Goal: Task Accomplishment & Management: Manage account settings

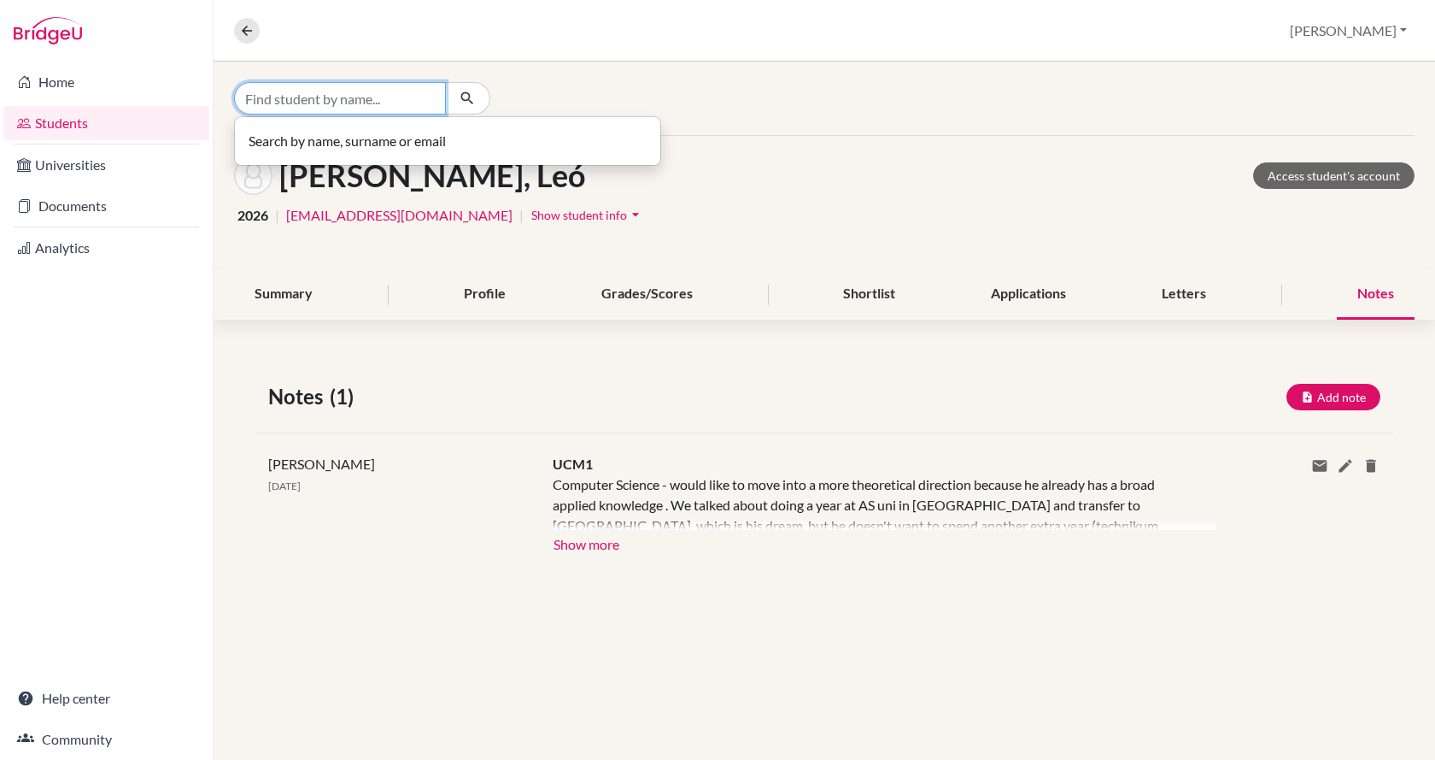
click at [367, 98] on input "Find student by name..." at bounding box center [340, 98] width 212 height 32
type input "kutasi"
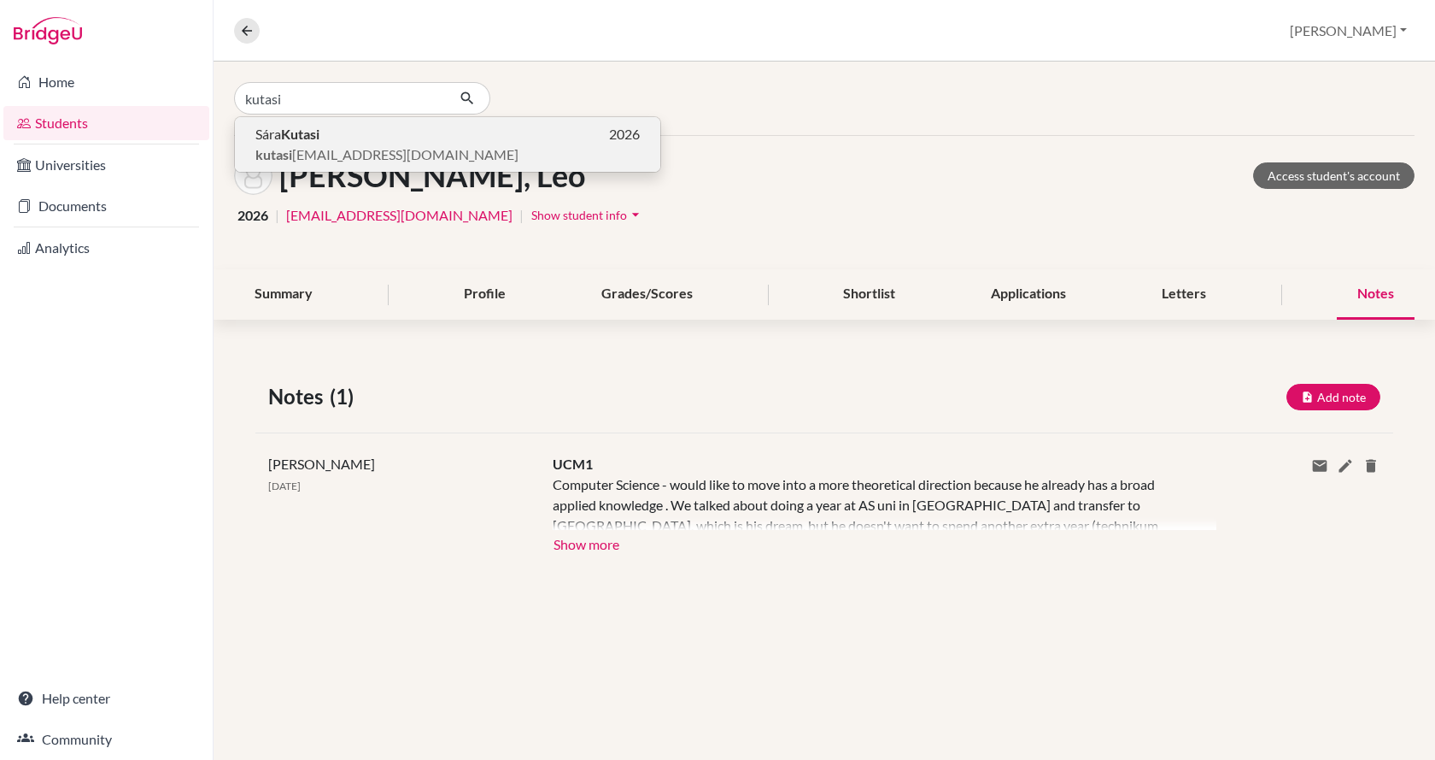
click at [370, 147] on span "kutasi sara73@gmail.com" at bounding box center [386, 154] width 263 height 21
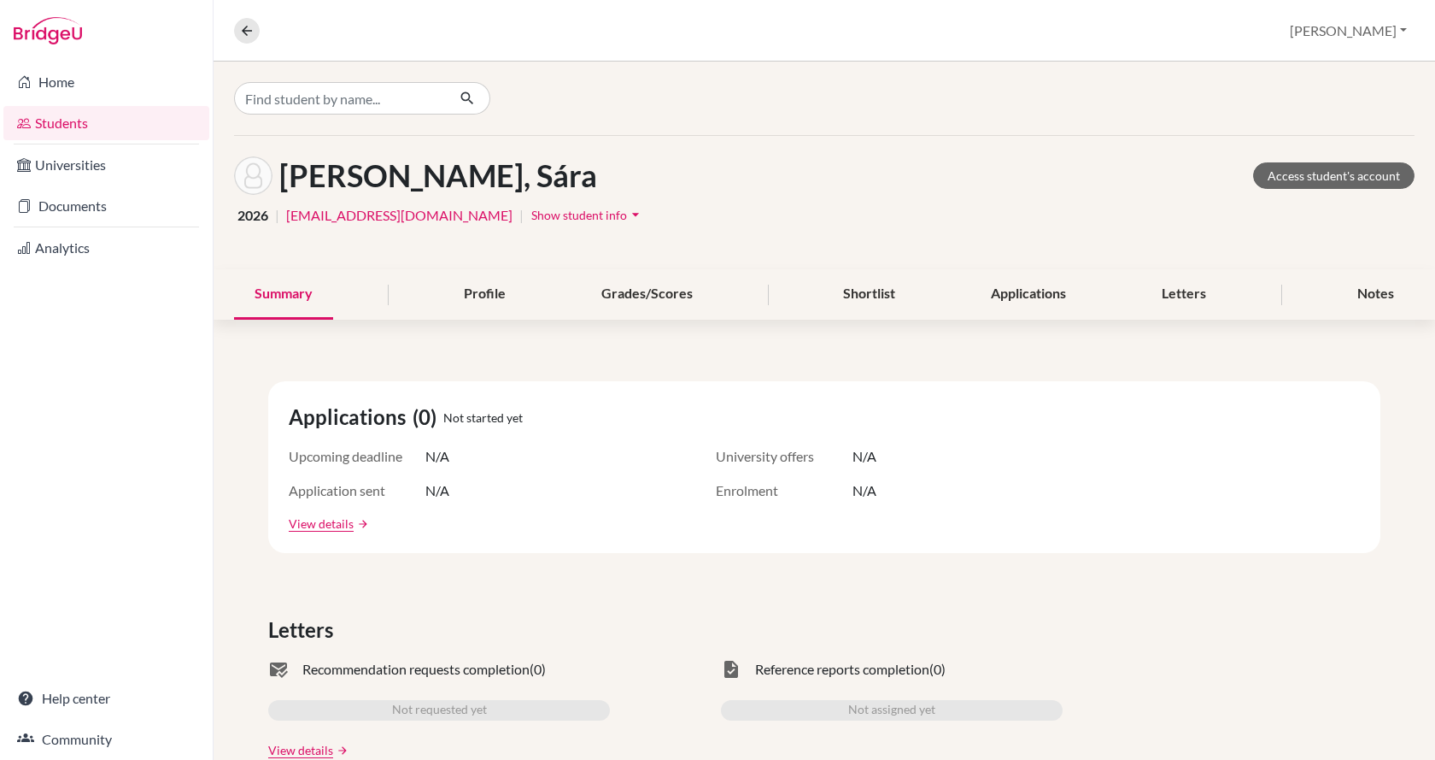
click at [531, 219] on span "Show student info" at bounding box center [579, 215] width 96 height 15
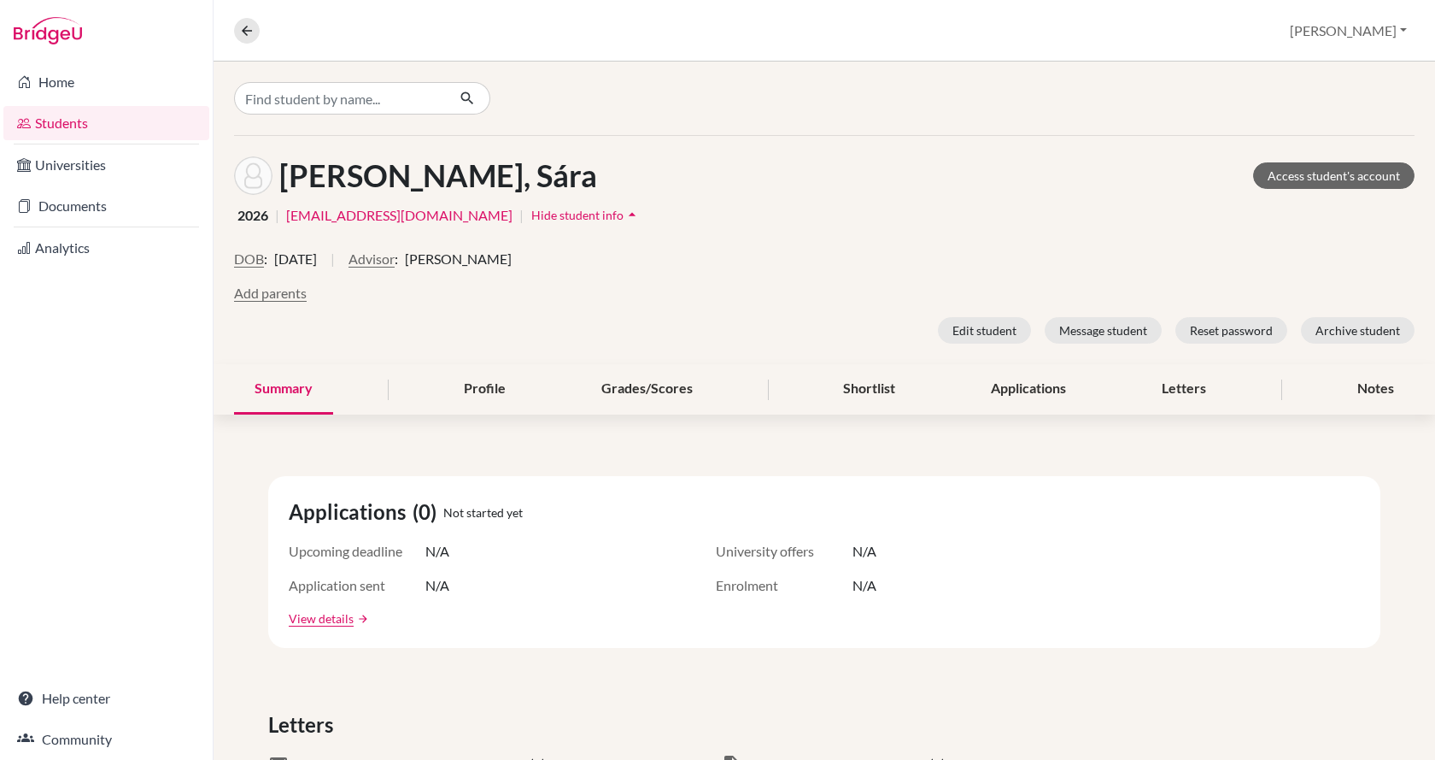
click at [461, 264] on span "Jay Kiss" at bounding box center [458, 259] width 107 height 21
click at [395, 250] on button "Advisor" at bounding box center [372, 259] width 46 height 21
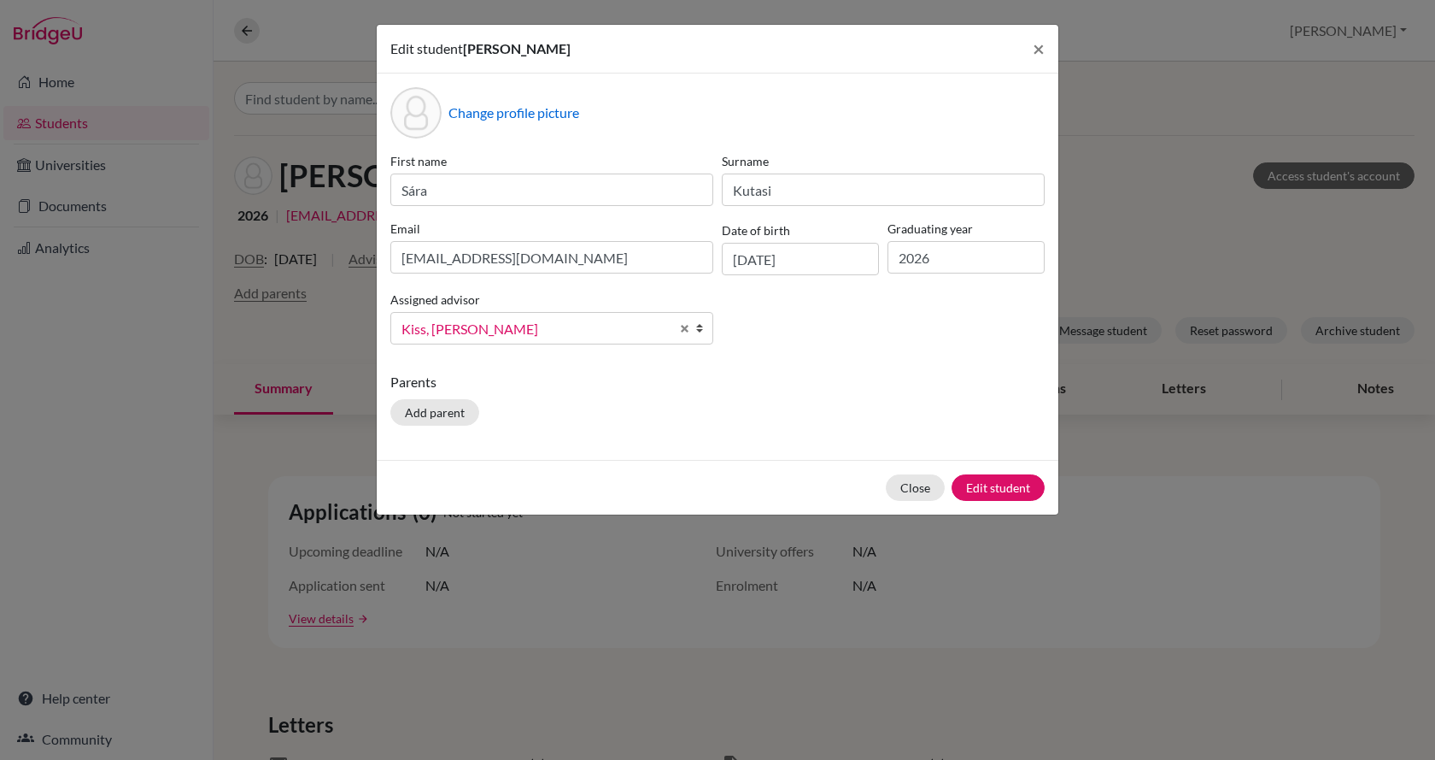
scroll to position [73, 0]
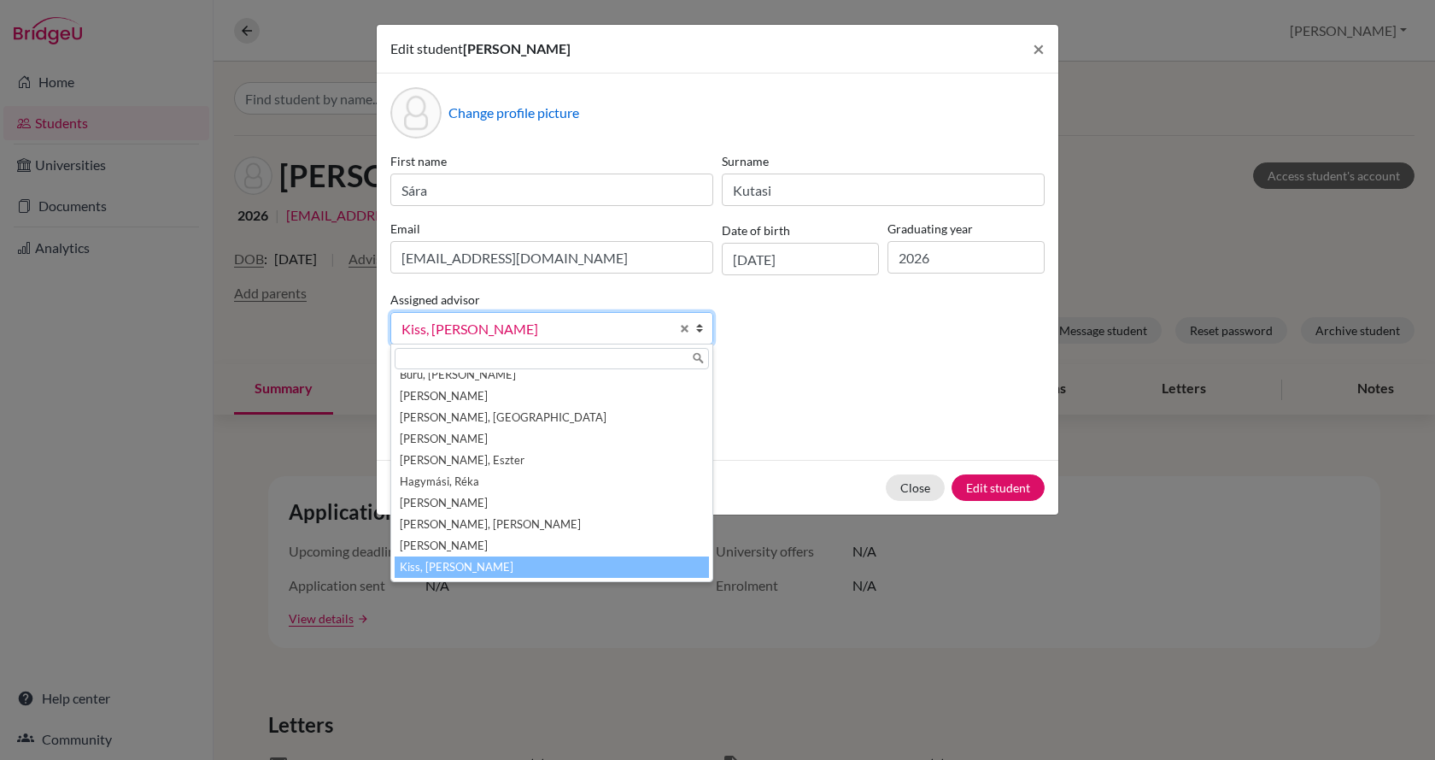
click at [457, 320] on span "Kiss, [PERSON_NAME]" at bounding box center [536, 329] width 268 height 22
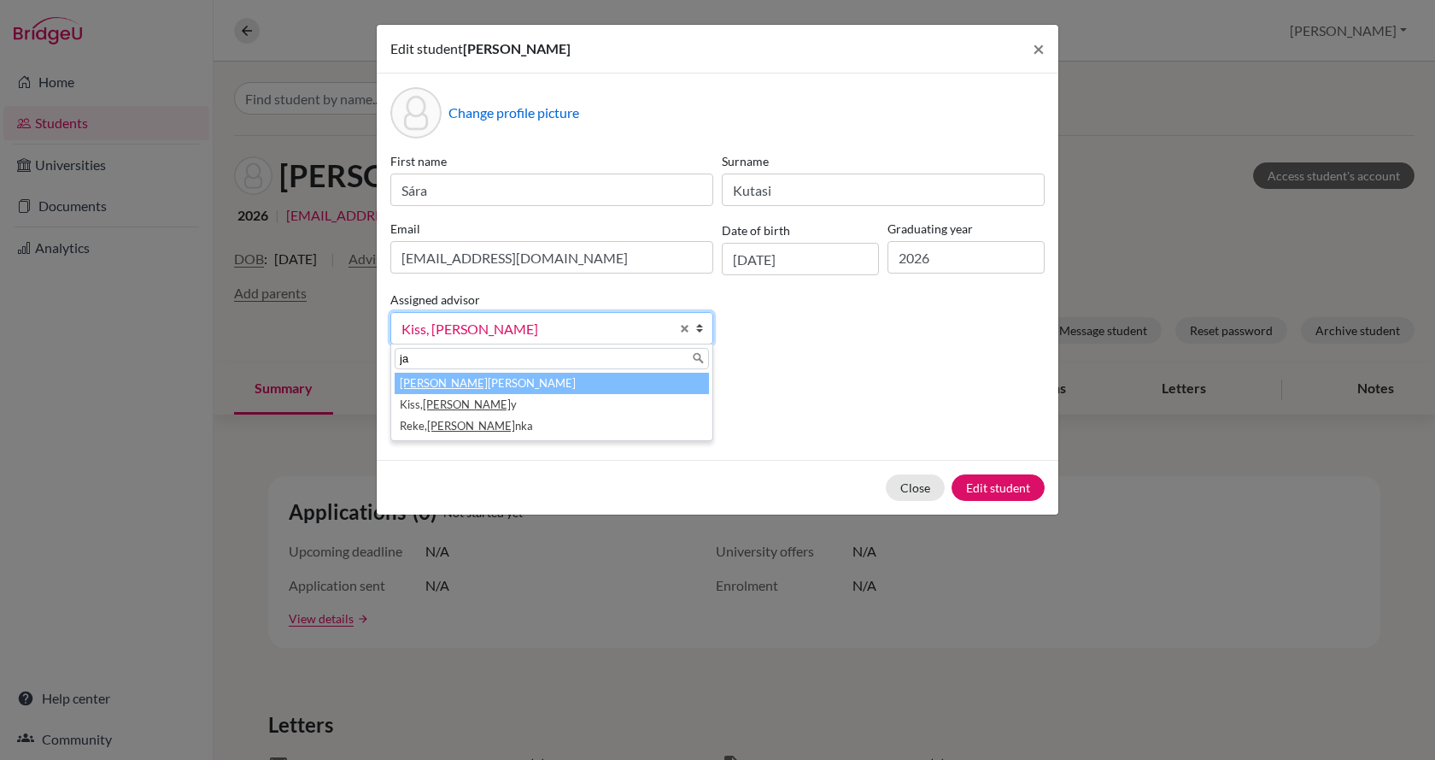
type input "ja"
click at [431, 392] on li "Ja rai, Anna" at bounding box center [552, 383] width 314 height 21
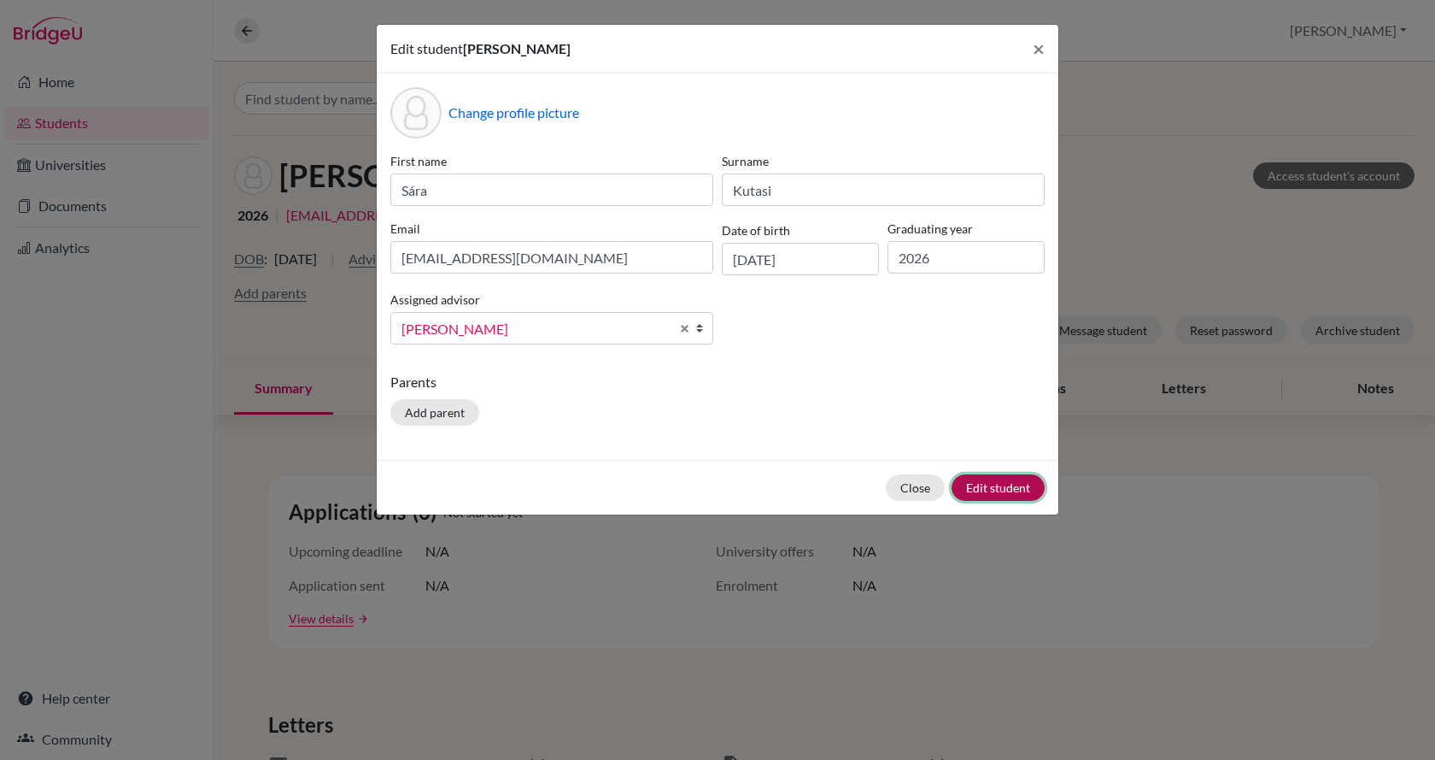
click at [1022, 482] on button "Edit student" at bounding box center [998, 487] width 93 height 26
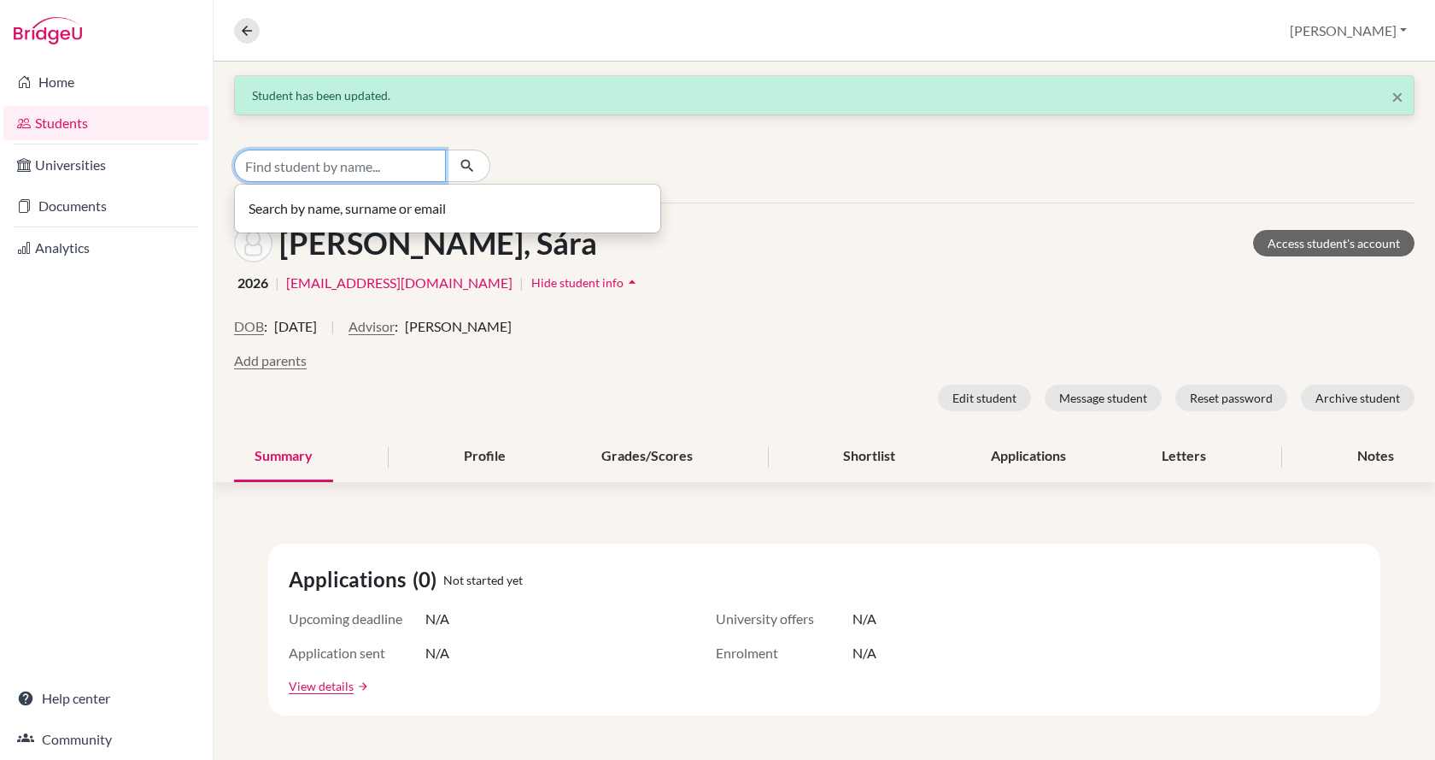
click at [402, 170] on input "Find student by name..." at bounding box center [340, 166] width 212 height 32
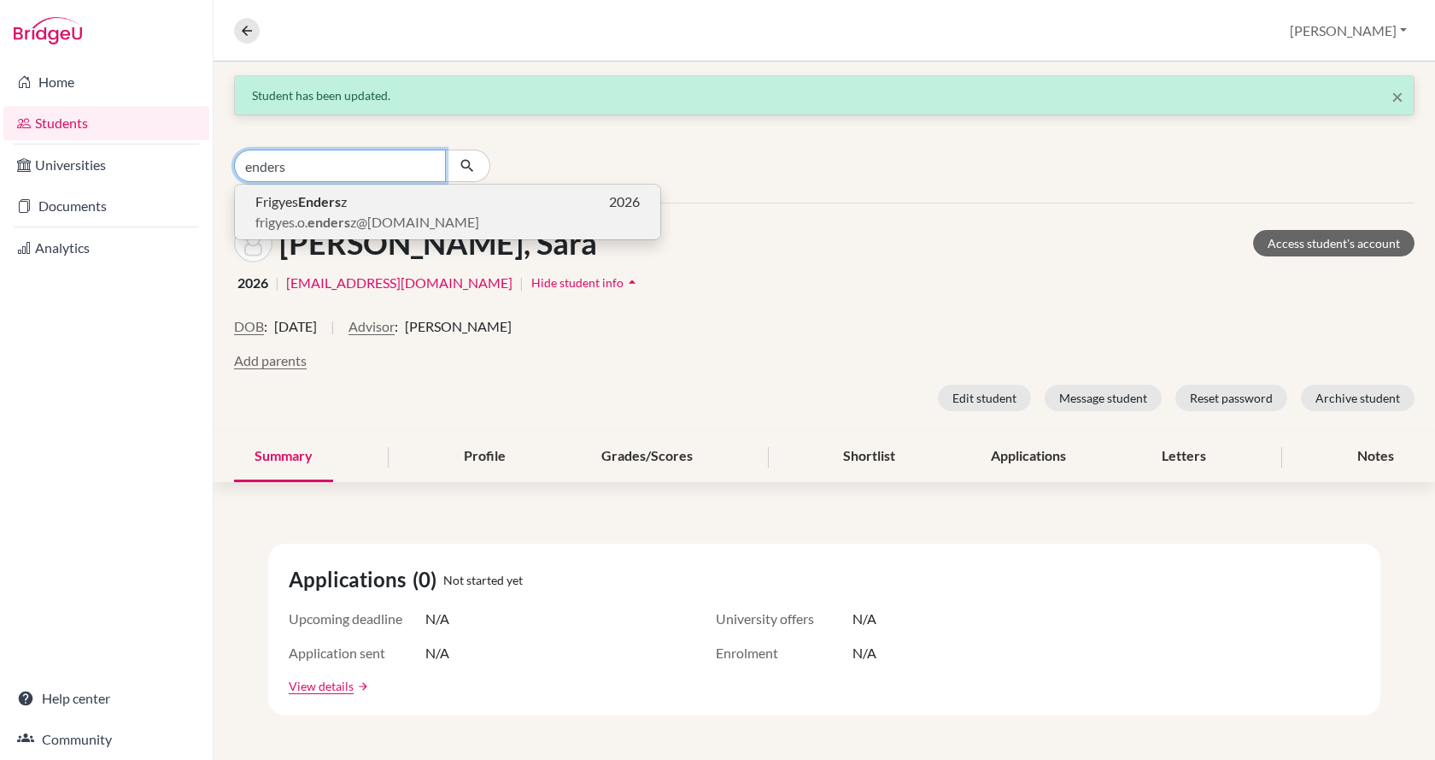
type input "enders"
click at [400, 199] on p "Frigyes Enders z 2026" at bounding box center [447, 201] width 384 height 21
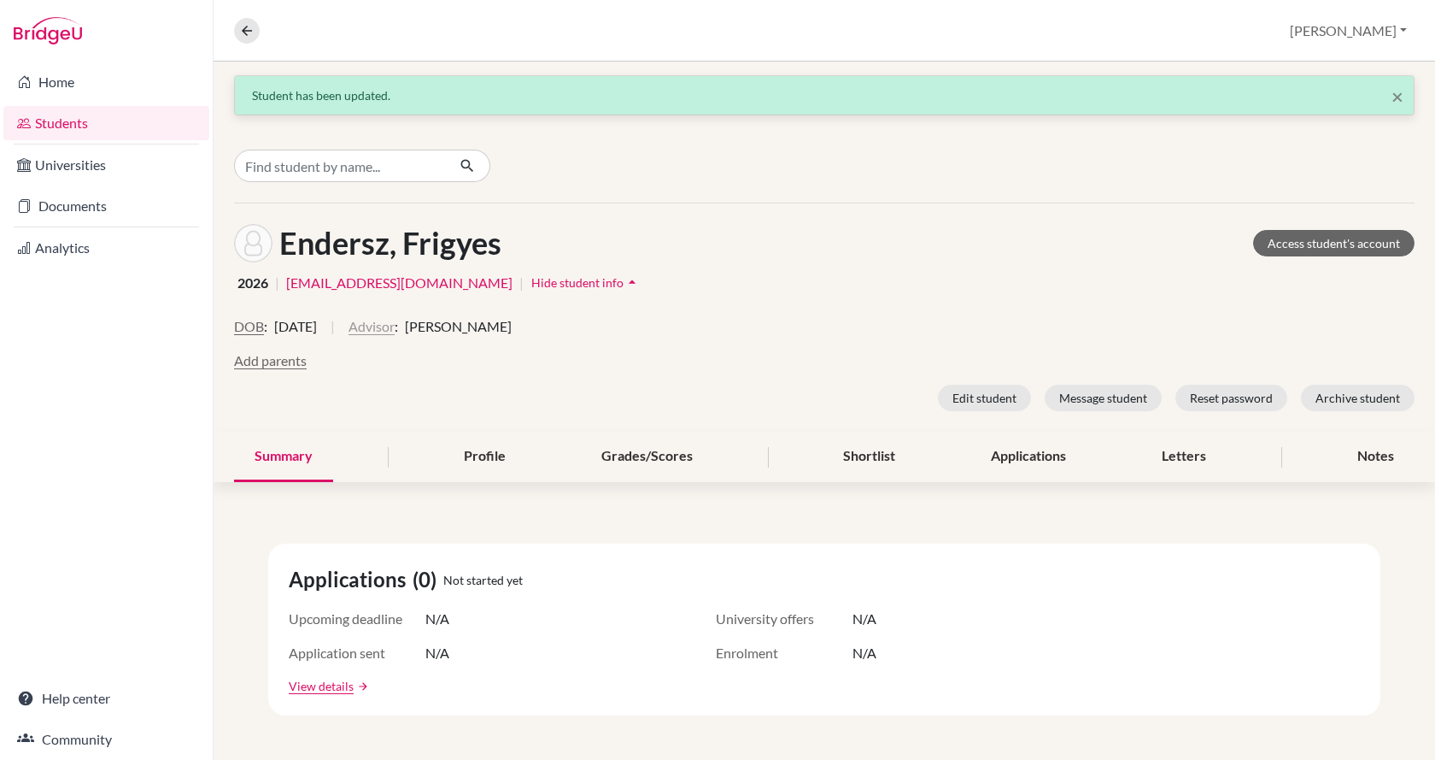
click at [395, 332] on button "Advisor" at bounding box center [372, 326] width 46 height 21
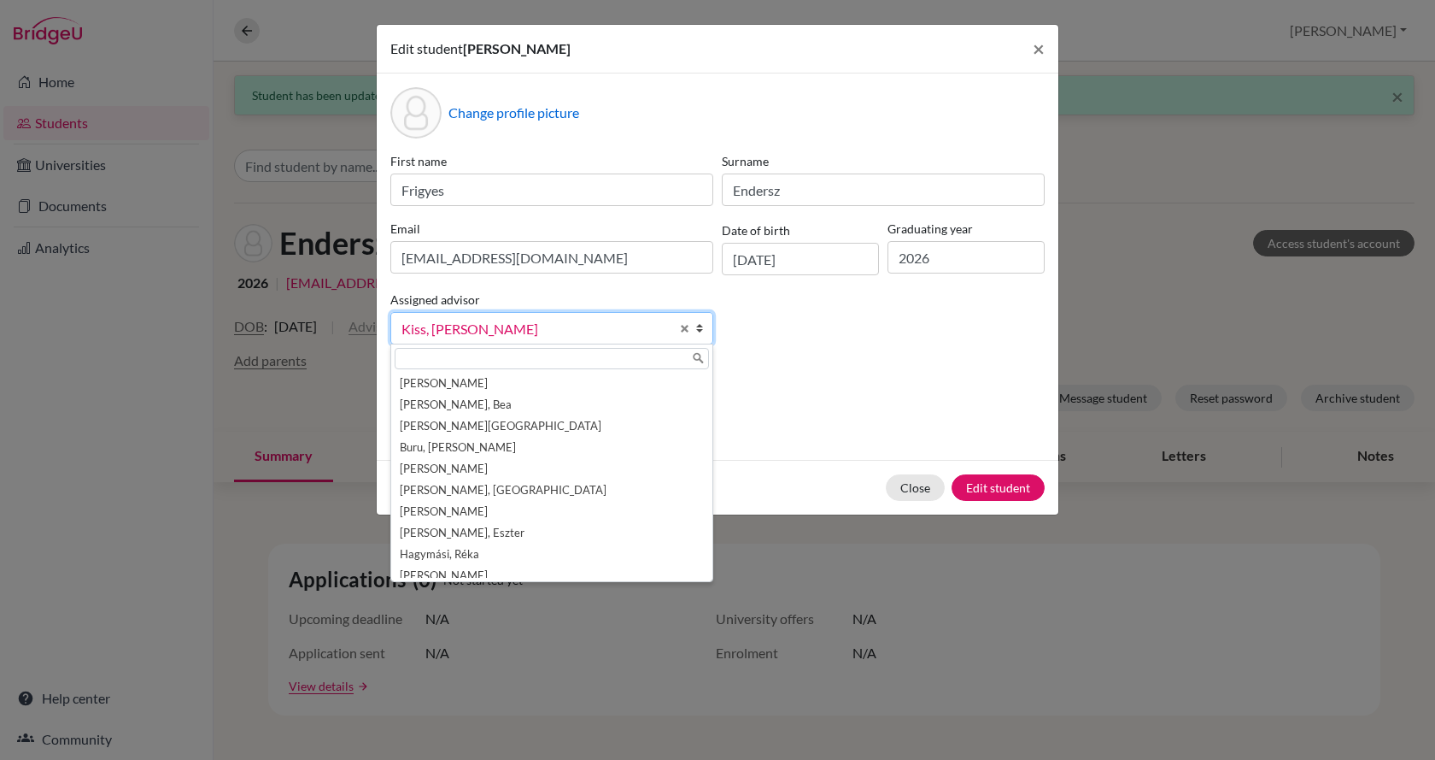
scroll to position [73, 0]
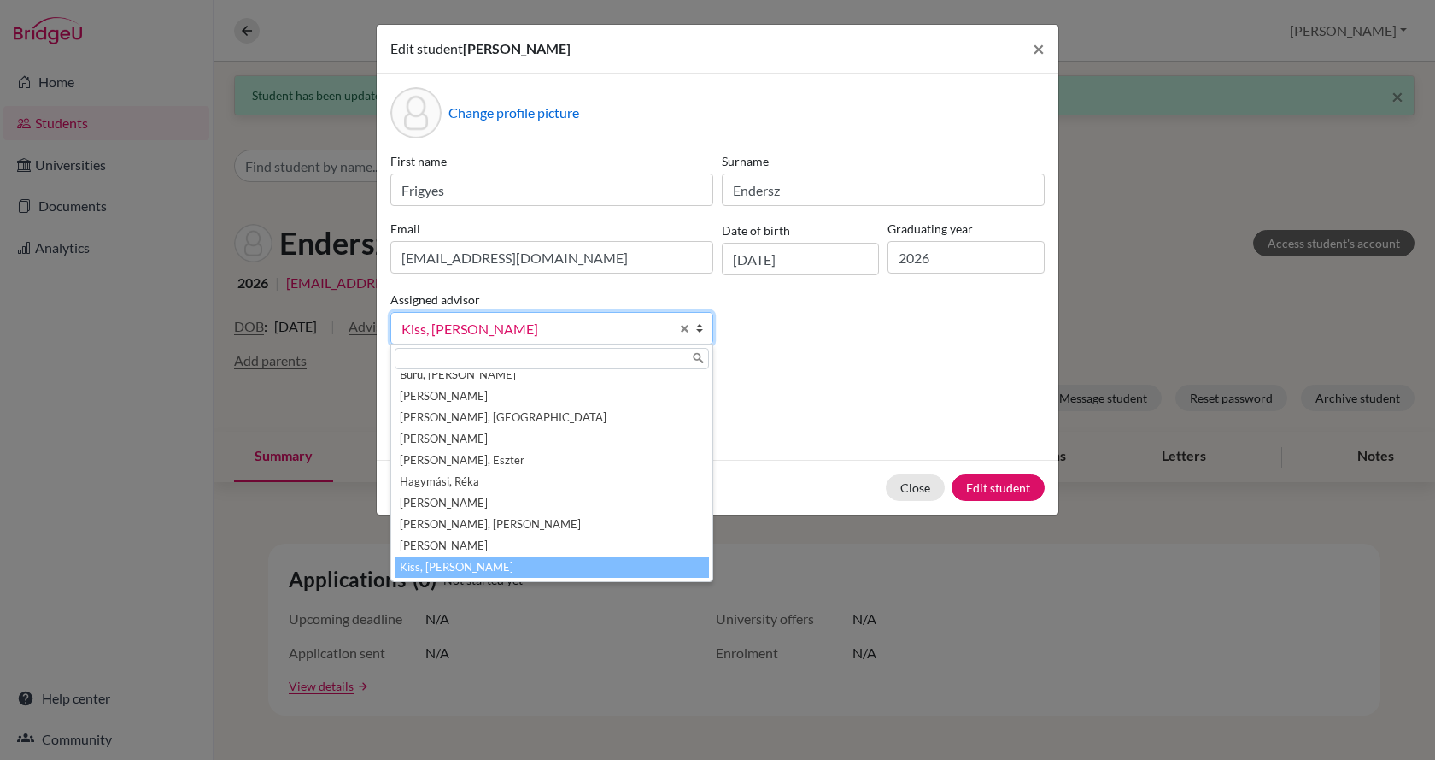
click at [421, 355] on input "text" at bounding box center [552, 358] width 314 height 21
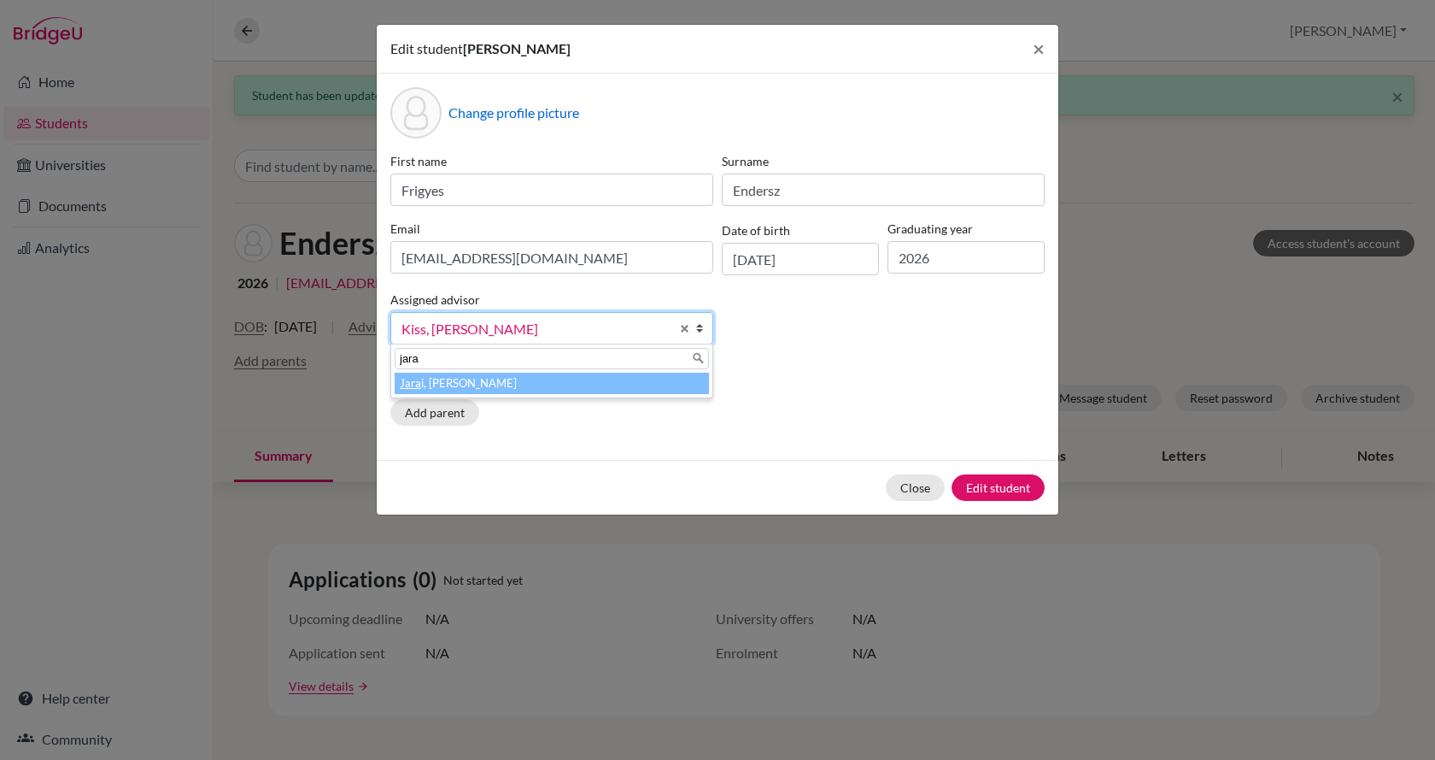
type input "jara"
click at [433, 383] on li "Jara i, Anna" at bounding box center [552, 383] width 314 height 21
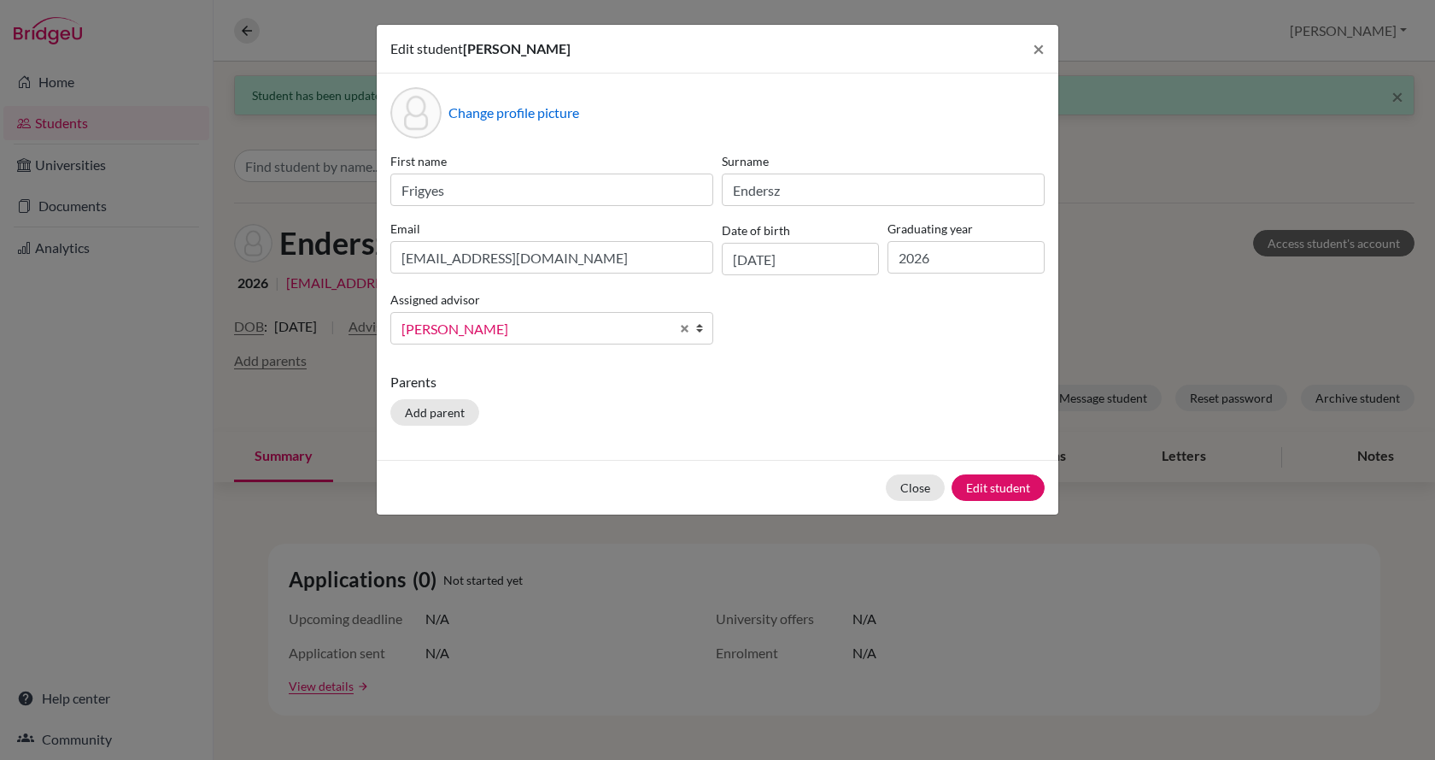
click at [991, 472] on div "Close Edit student" at bounding box center [718, 487] width 682 height 55
click at [994, 482] on button "Edit student" at bounding box center [998, 487] width 93 height 26
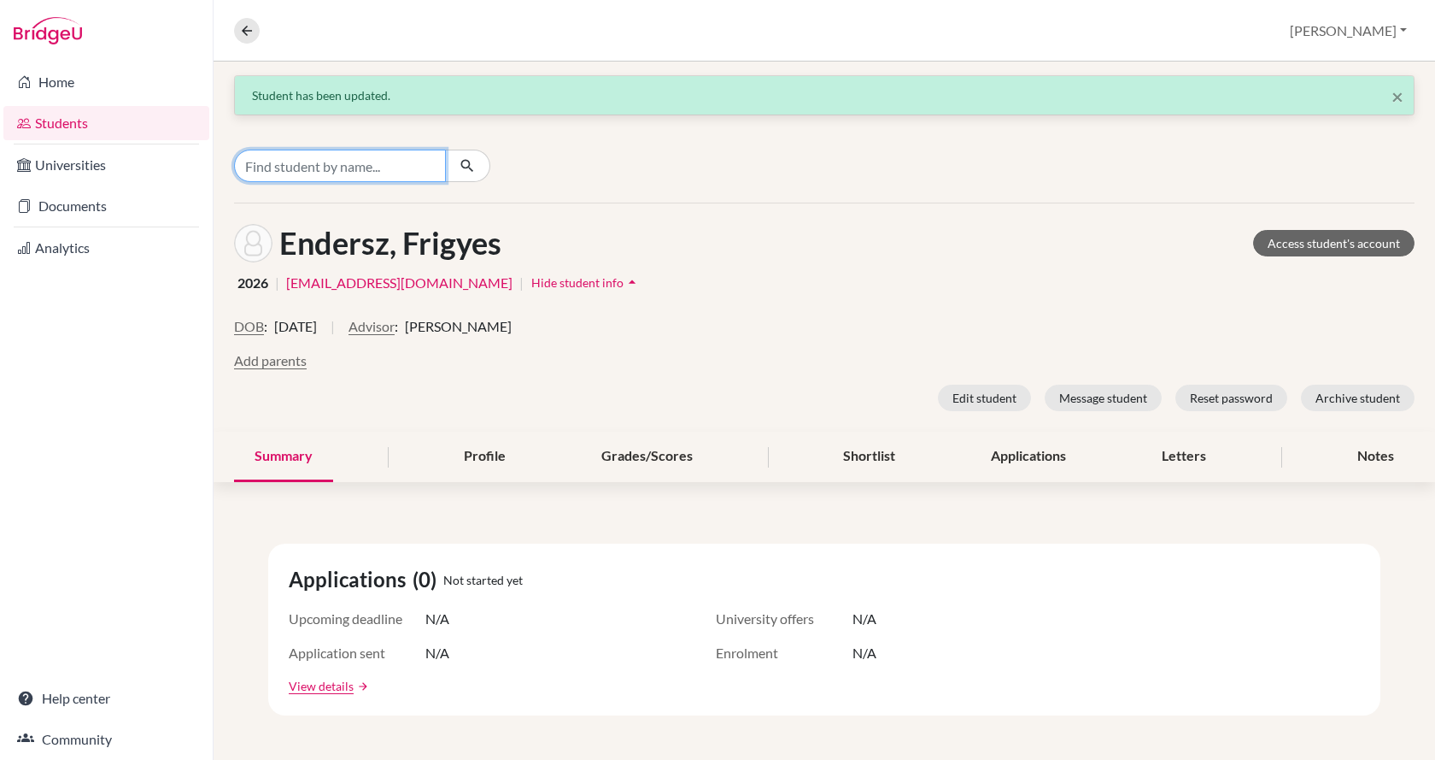
click at [394, 167] on input "Find student by name..." at bounding box center [340, 166] width 212 height 32
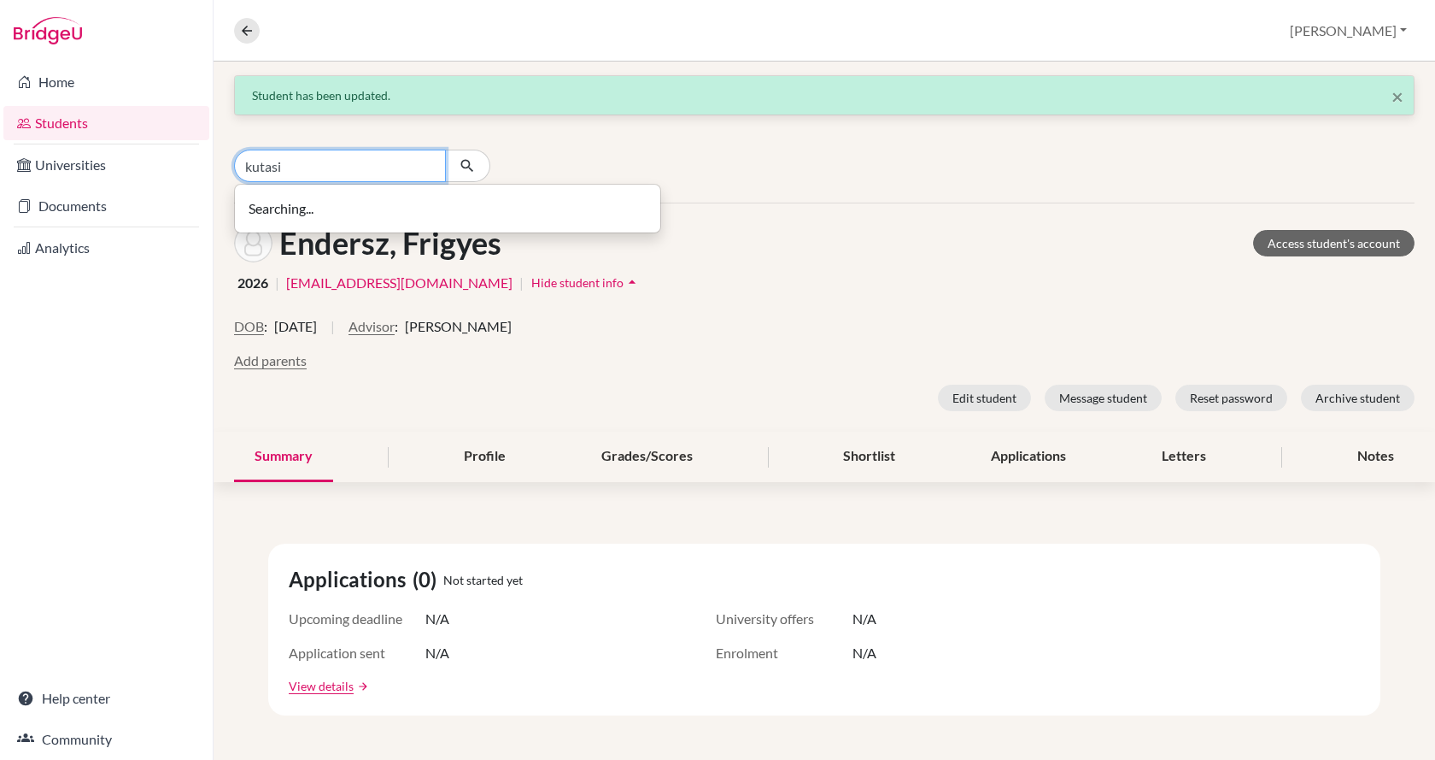
type input "kutasi"
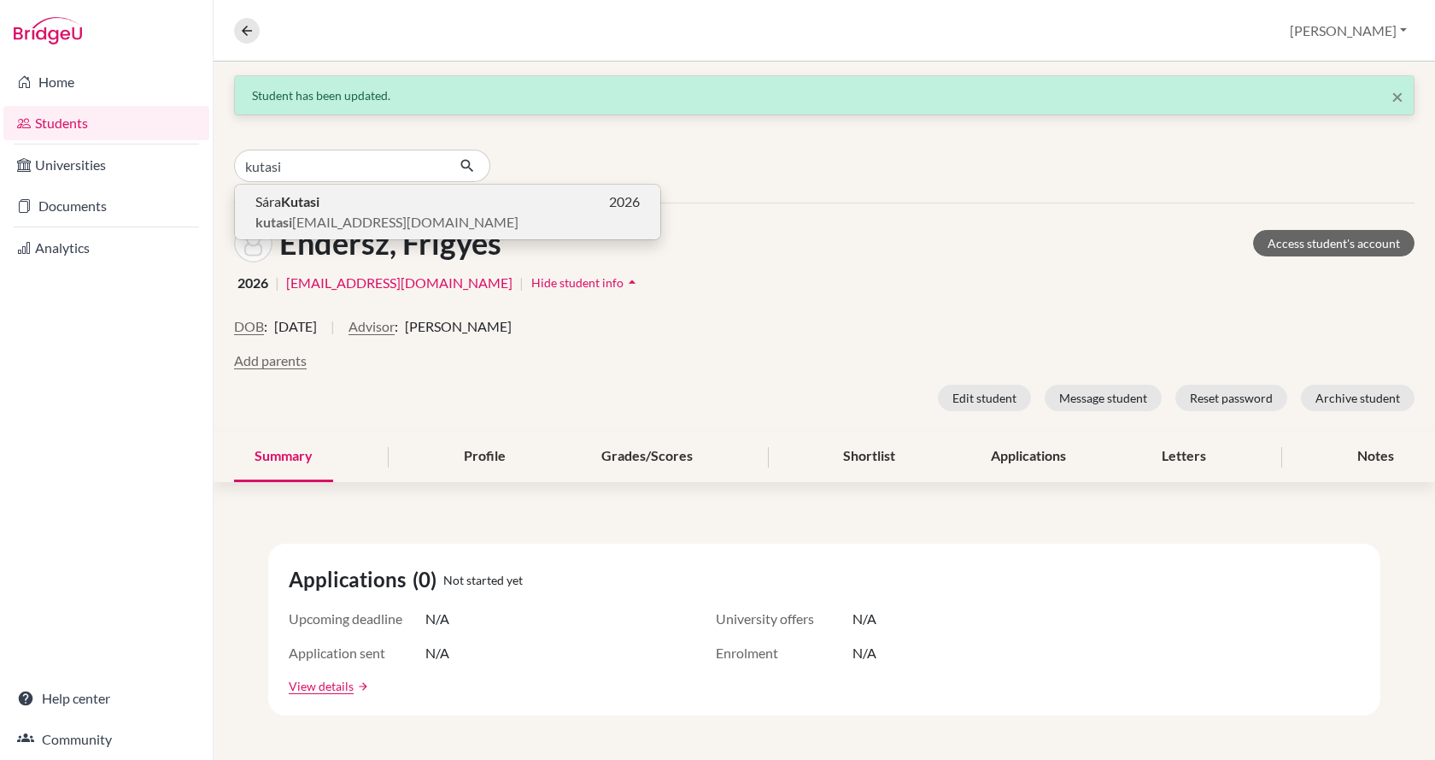
click at [399, 220] on span "kutasi sara73@gmail.com" at bounding box center [386, 222] width 263 height 21
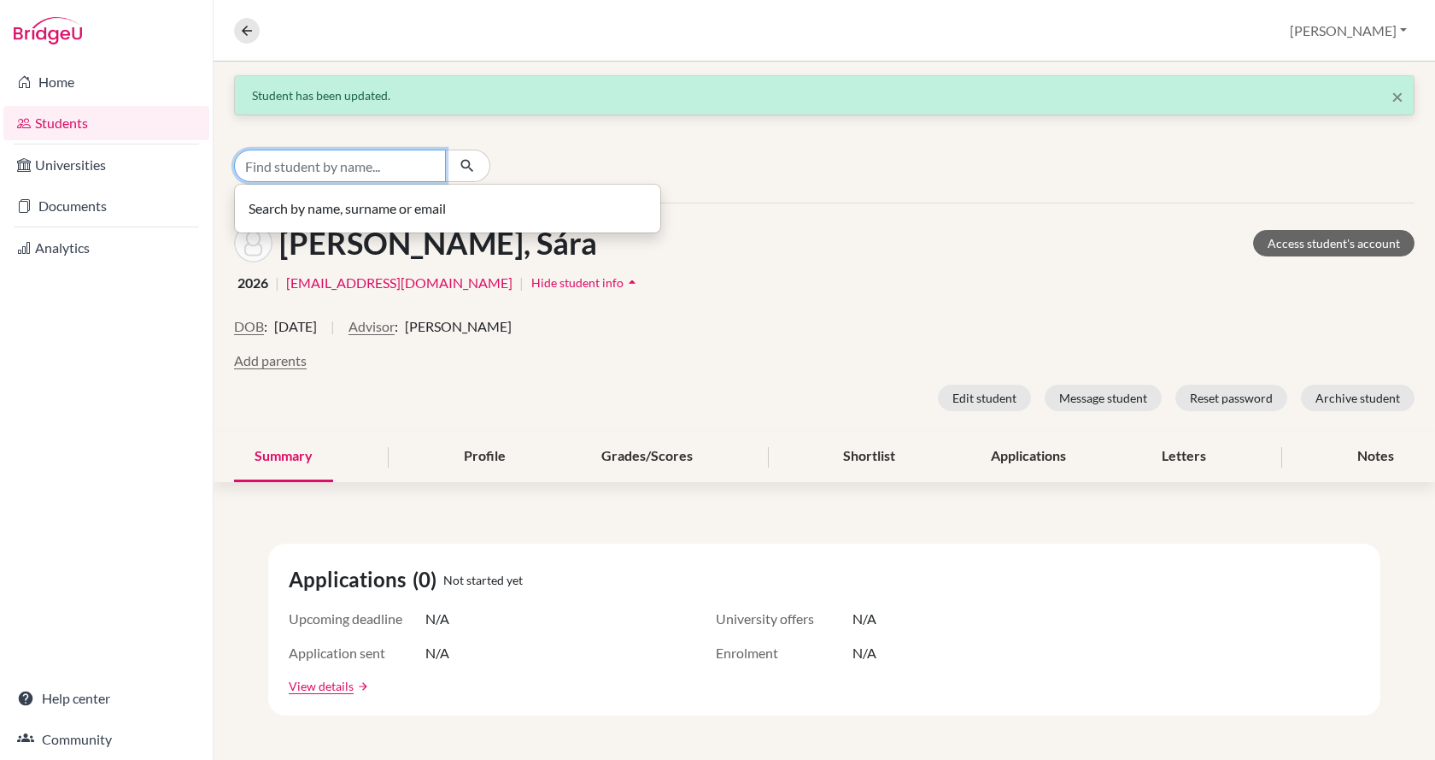
click at [380, 167] on input "Find student by name..." at bounding box center [340, 166] width 212 height 32
click at [277, 159] on input "Find student by name..." at bounding box center [340, 166] width 212 height 32
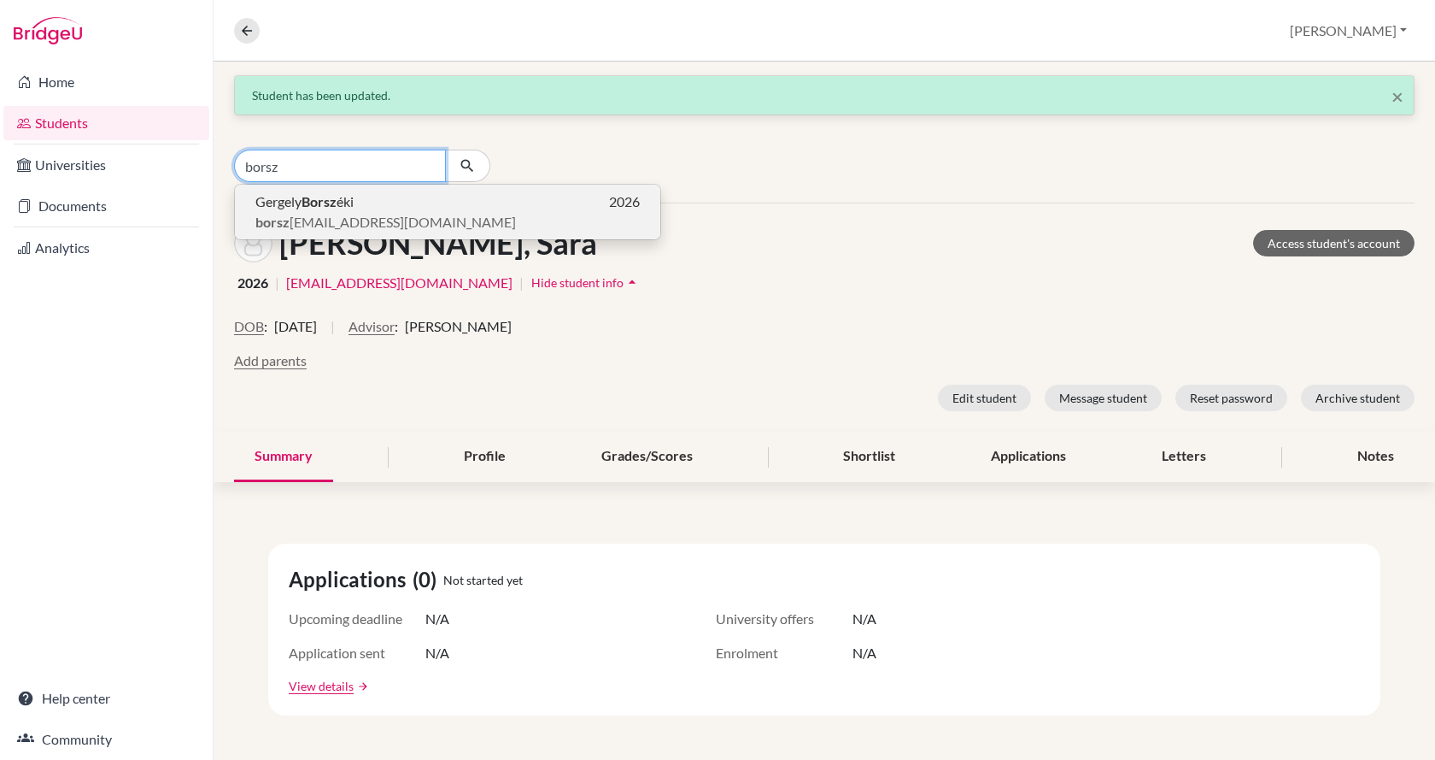
type input "borsz"
click at [309, 208] on b "Borsz" at bounding box center [319, 201] width 35 height 16
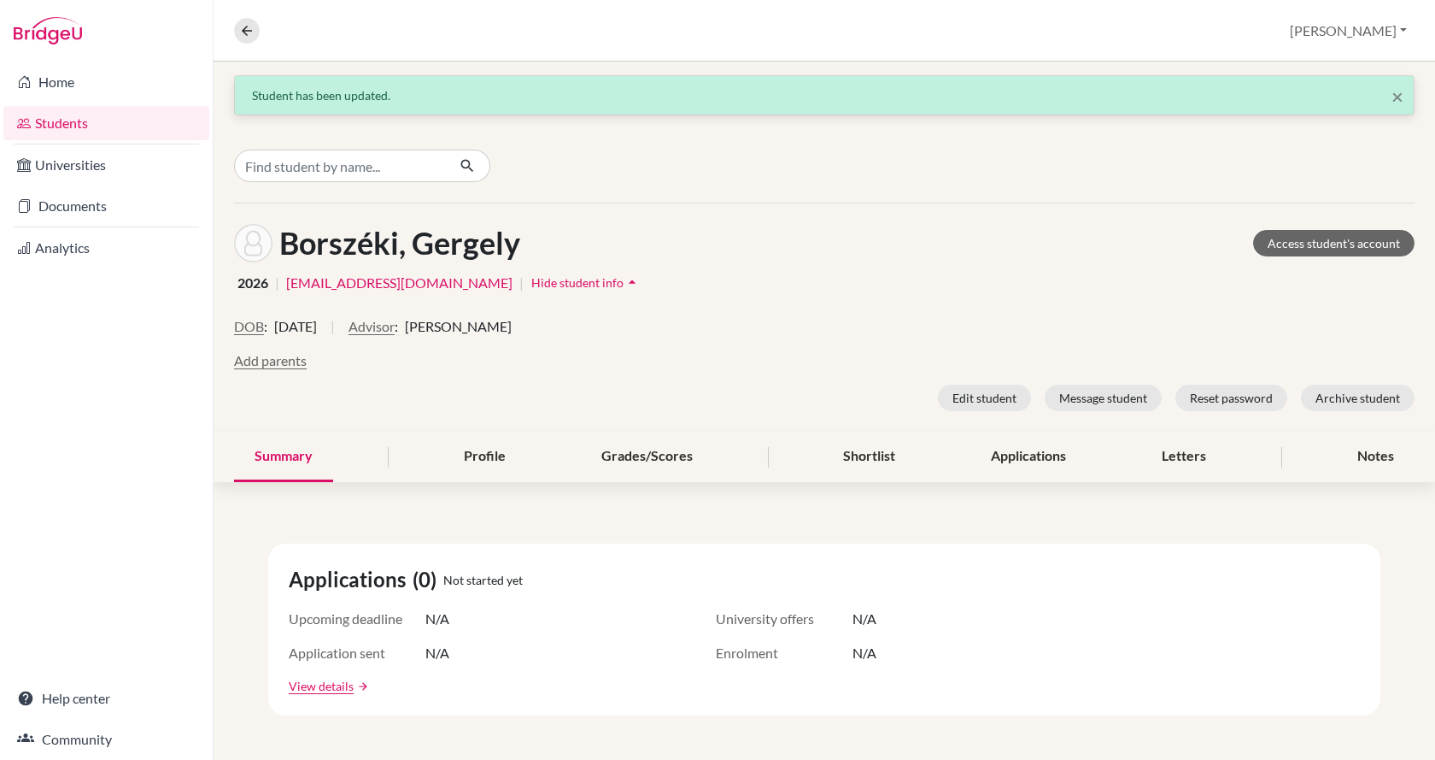
click at [474, 326] on span "Janka Reke" at bounding box center [458, 326] width 107 height 21
click at [395, 323] on button "Advisor" at bounding box center [372, 326] width 46 height 21
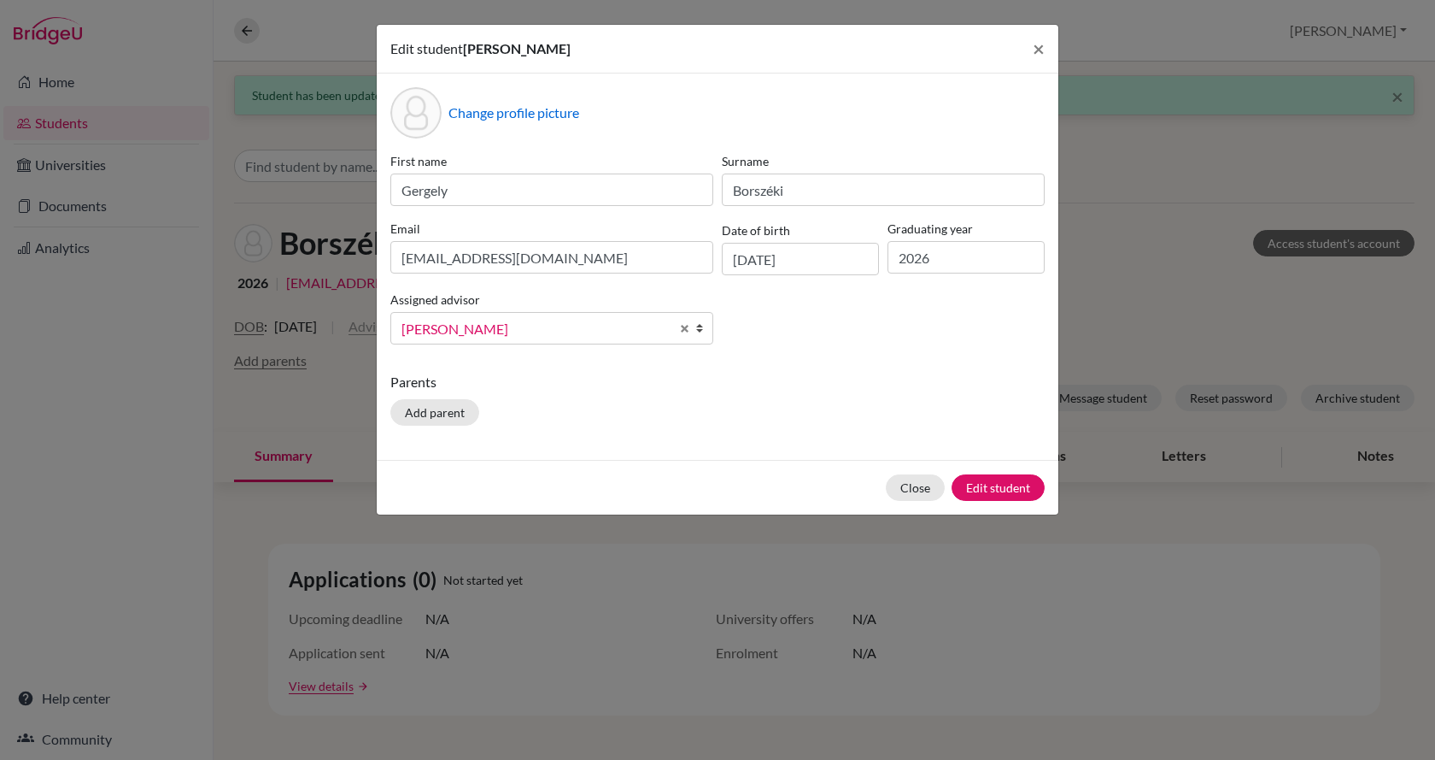
scroll to position [521, 0]
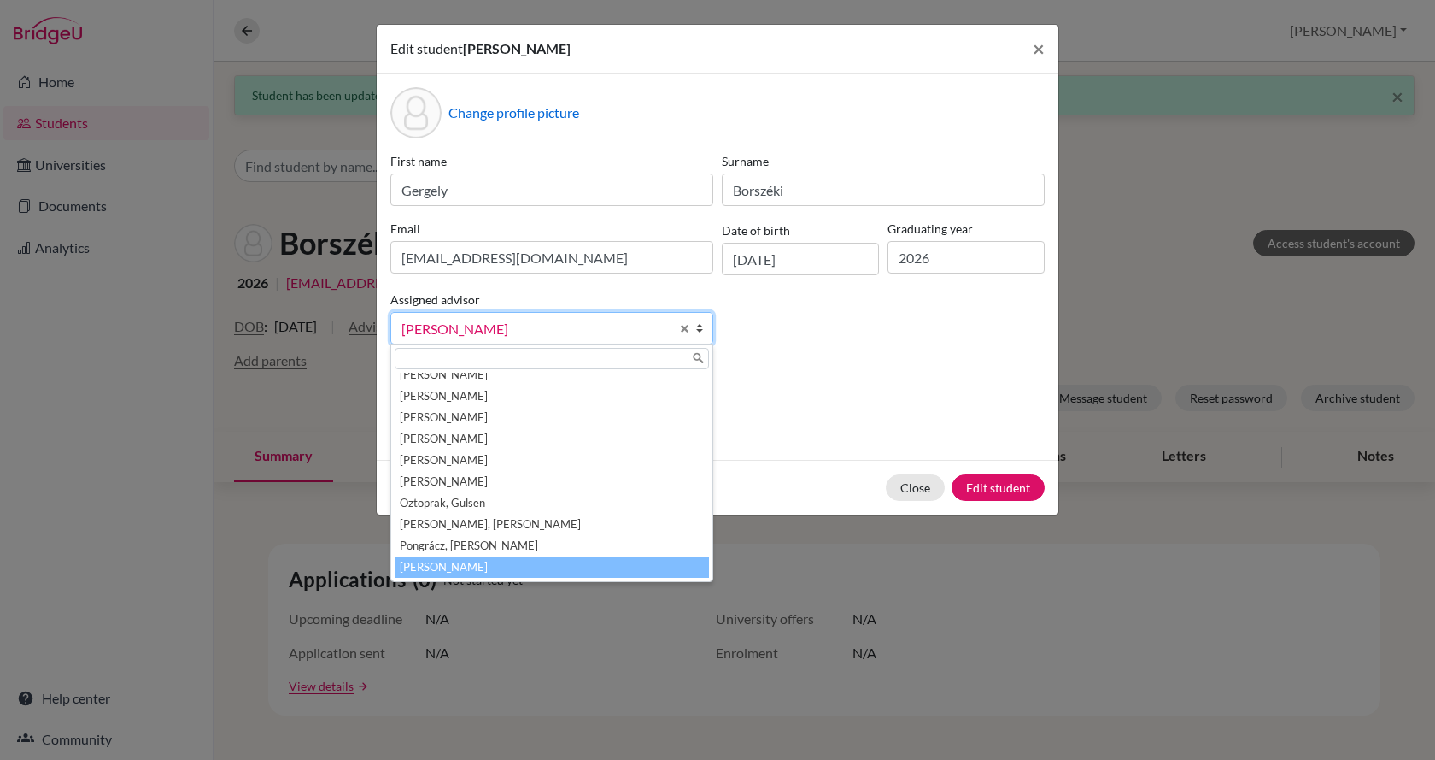
click at [439, 349] on input "text" at bounding box center [552, 358] width 314 height 21
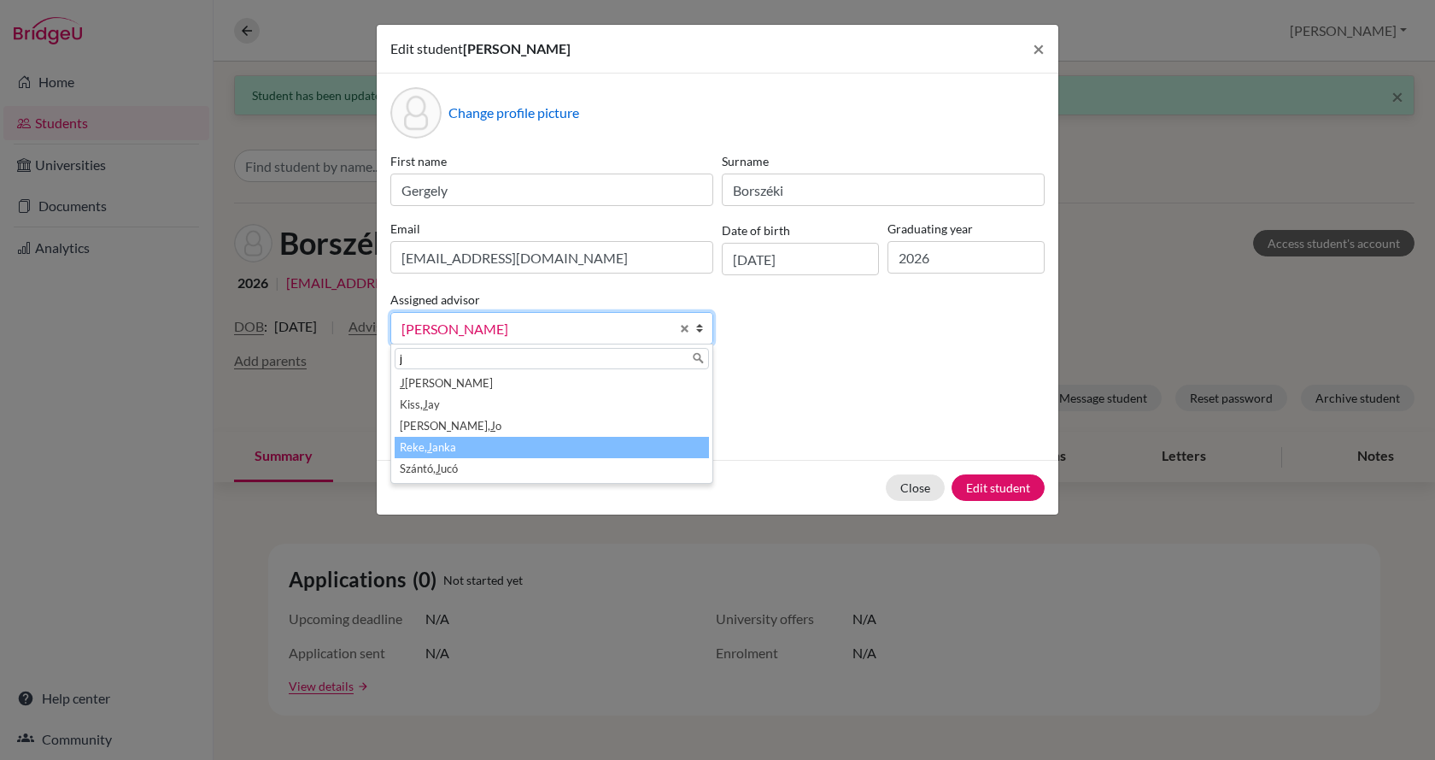
scroll to position [0, 0]
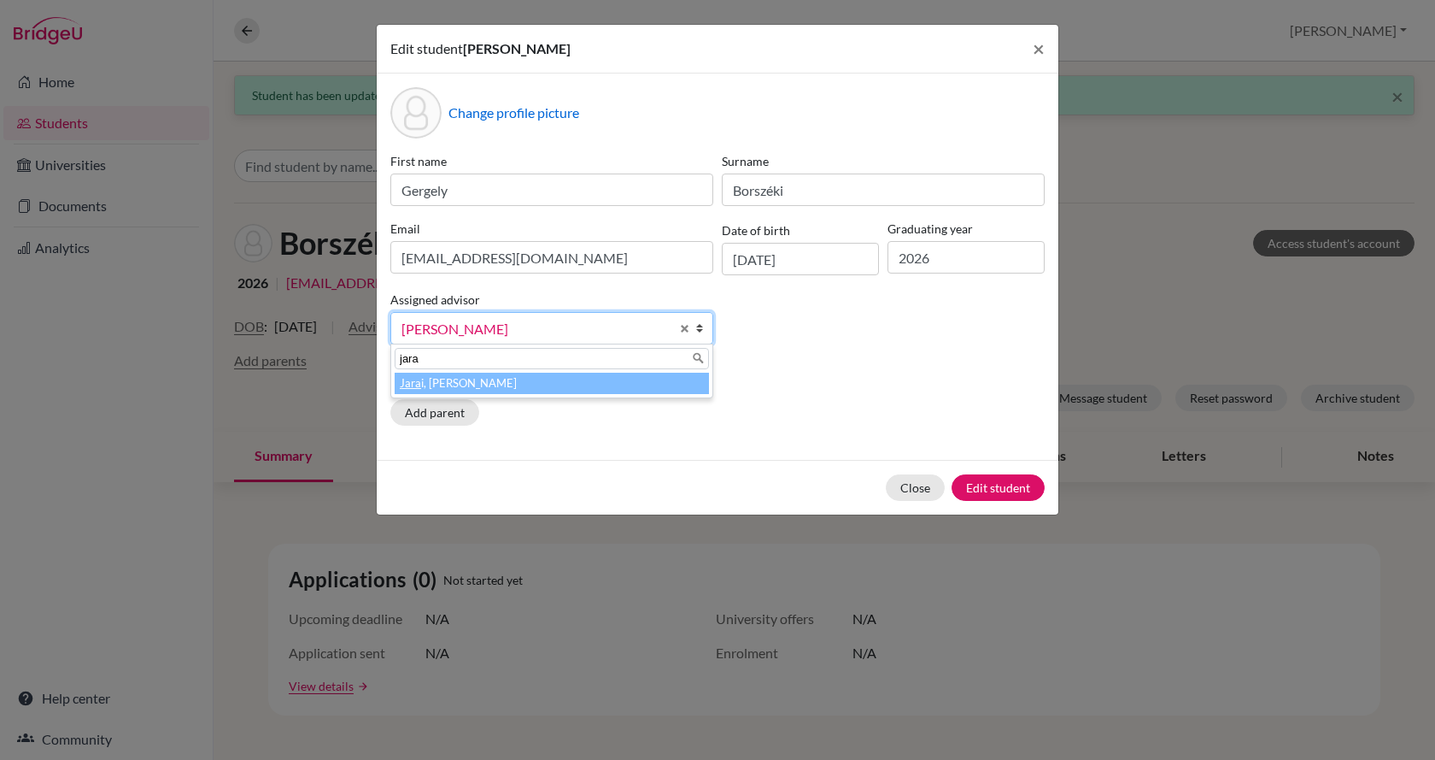
type input "jara"
click at [451, 375] on li "Jara i, Anna" at bounding box center [552, 383] width 314 height 21
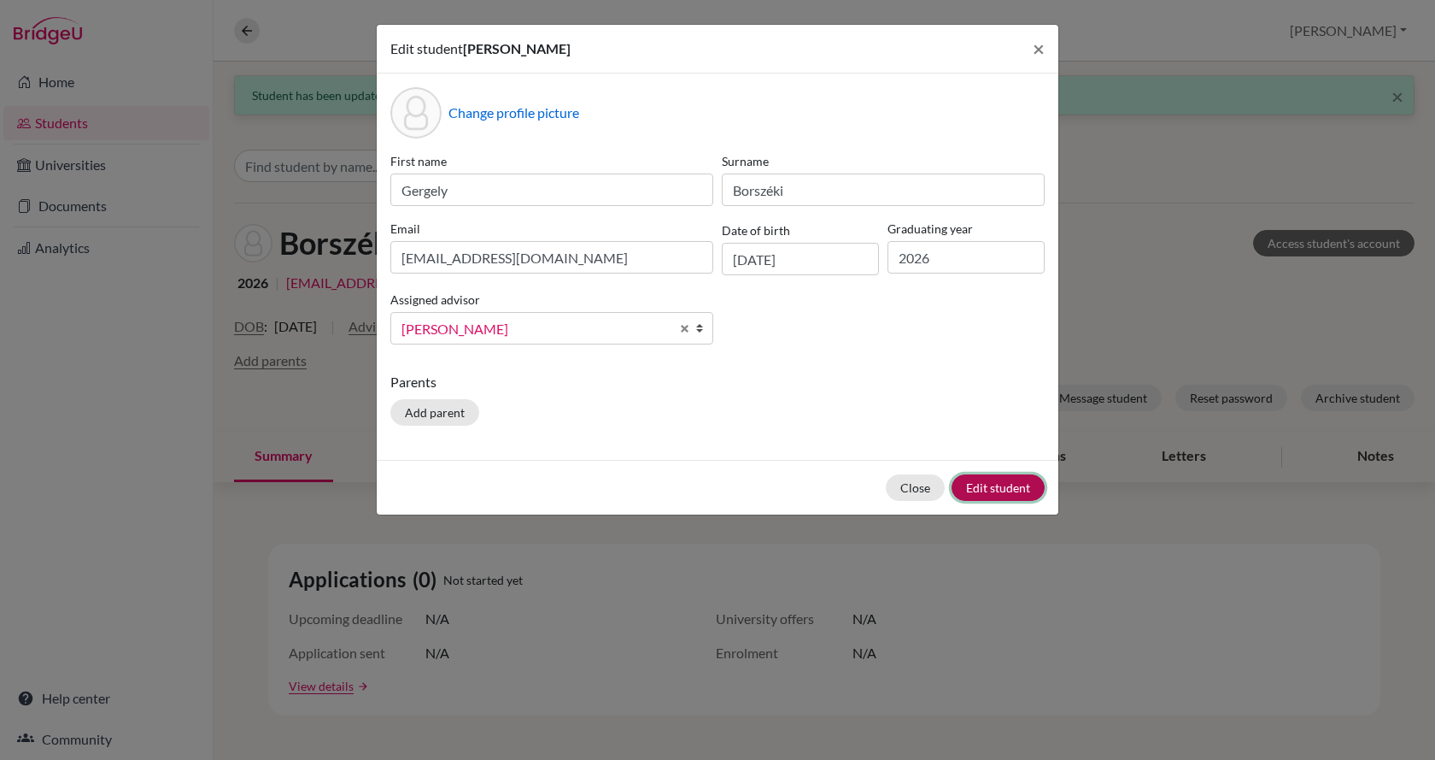
click at [988, 489] on button "Edit student" at bounding box center [998, 487] width 93 height 26
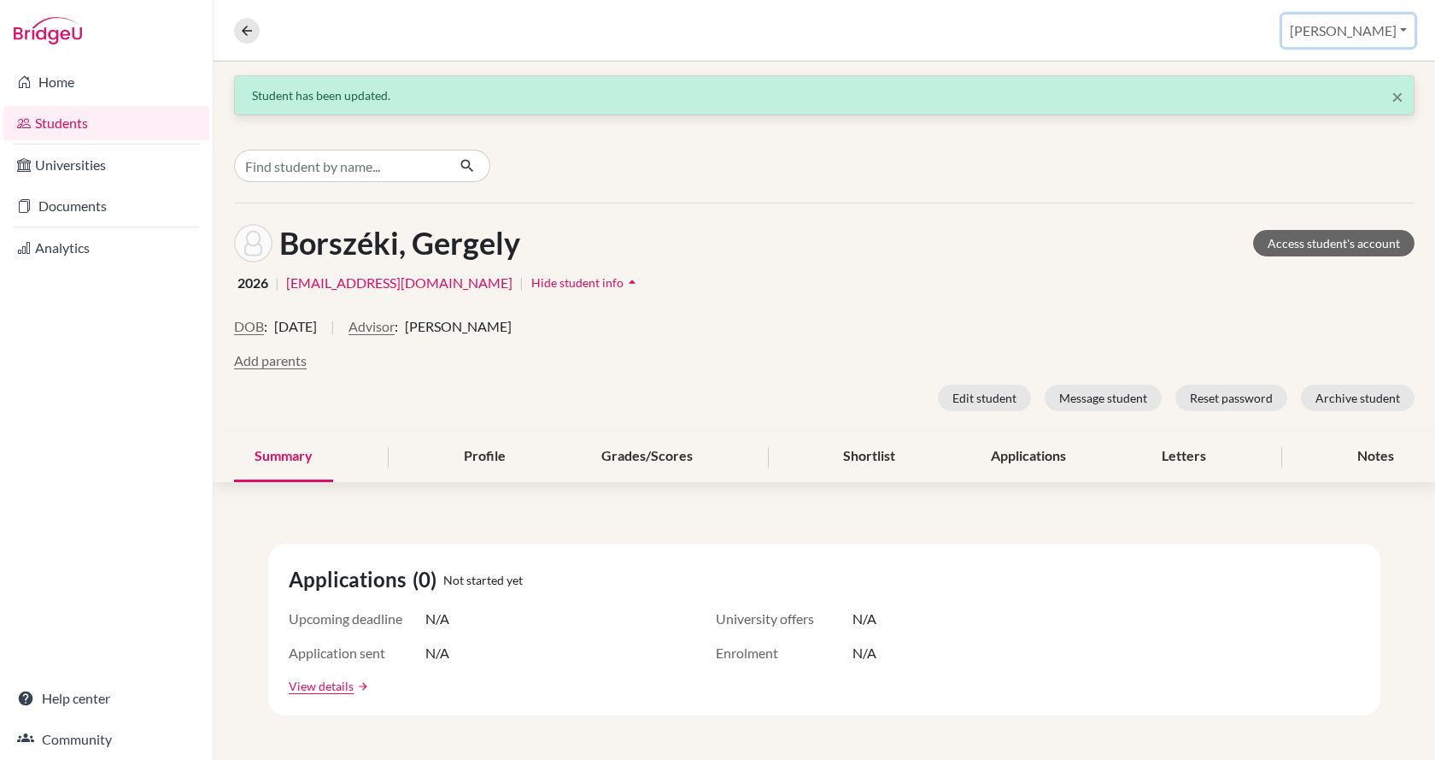
click at [1379, 29] on button "[PERSON_NAME]" at bounding box center [1348, 31] width 132 height 32
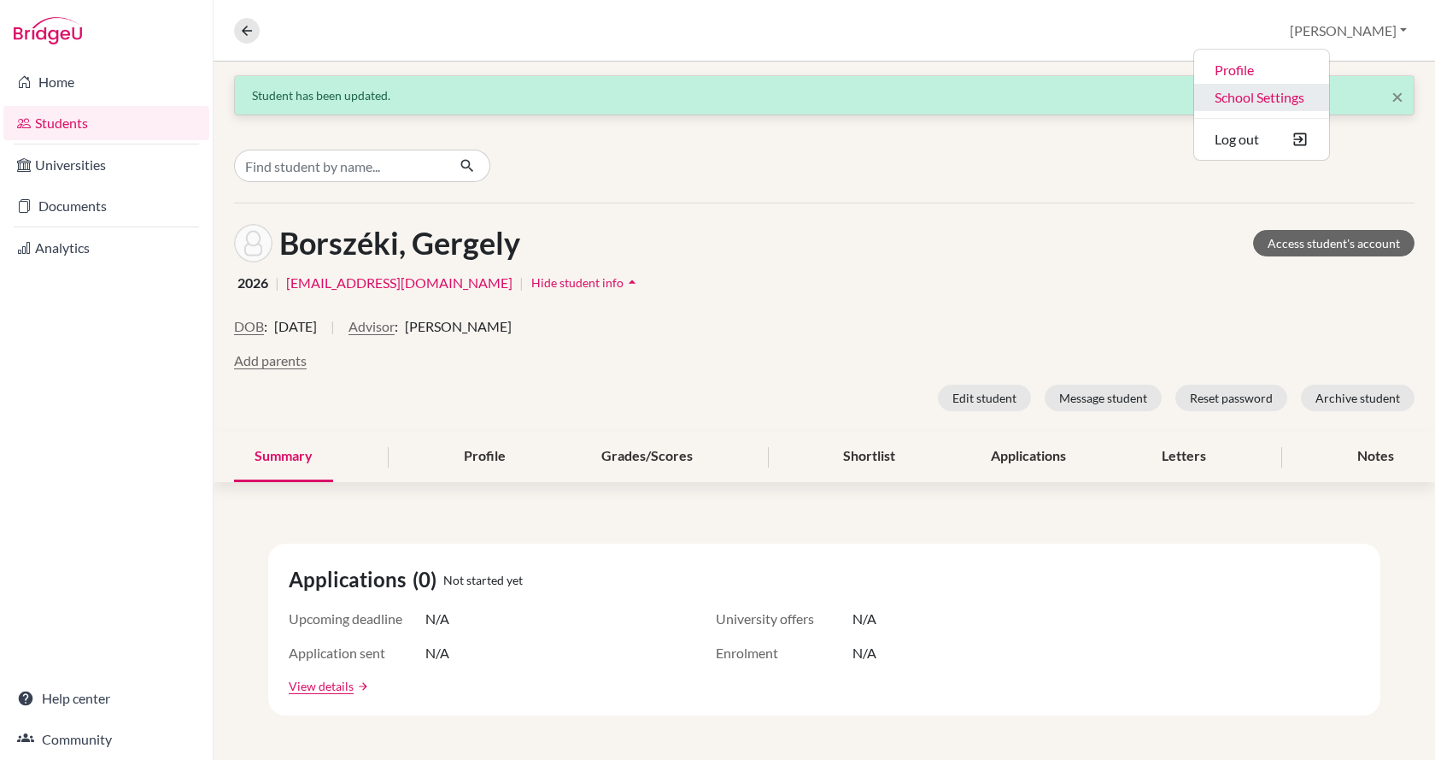
click at [1329, 96] on link "School Settings" at bounding box center [1261, 97] width 135 height 27
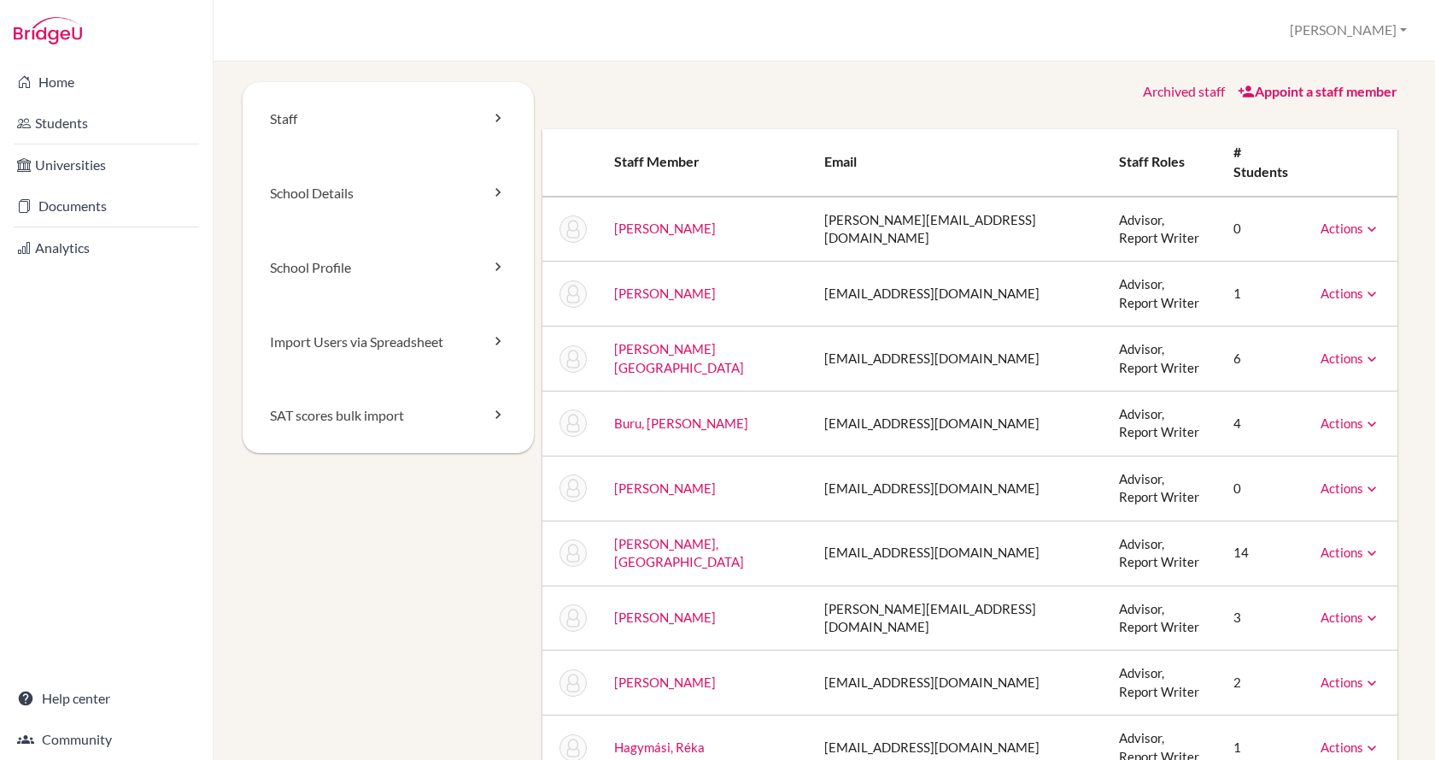
click at [1255, 91] on link "Appoint a staff member" at bounding box center [1318, 91] width 160 height 16
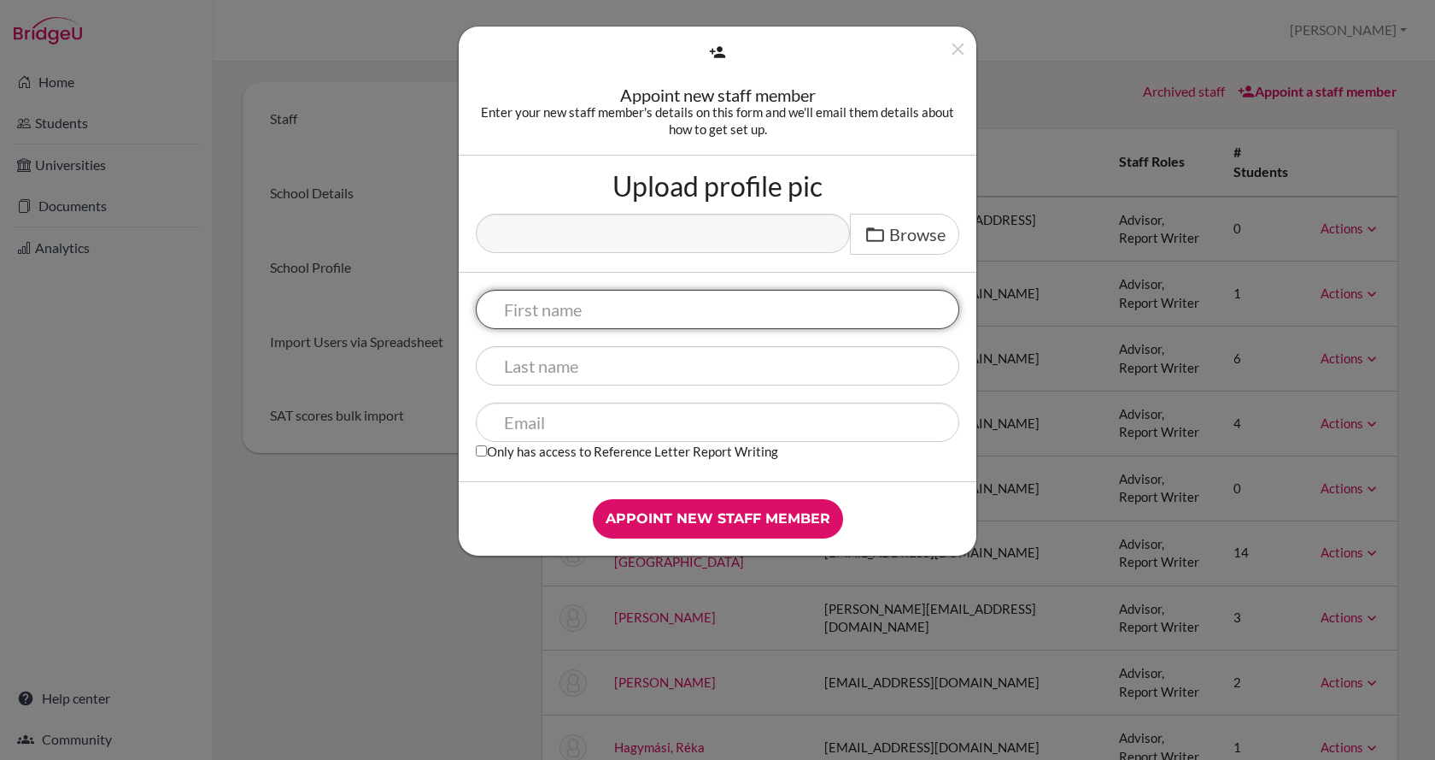
click at [543, 317] on input "text" at bounding box center [718, 309] width 484 height 39
type input "Anna"
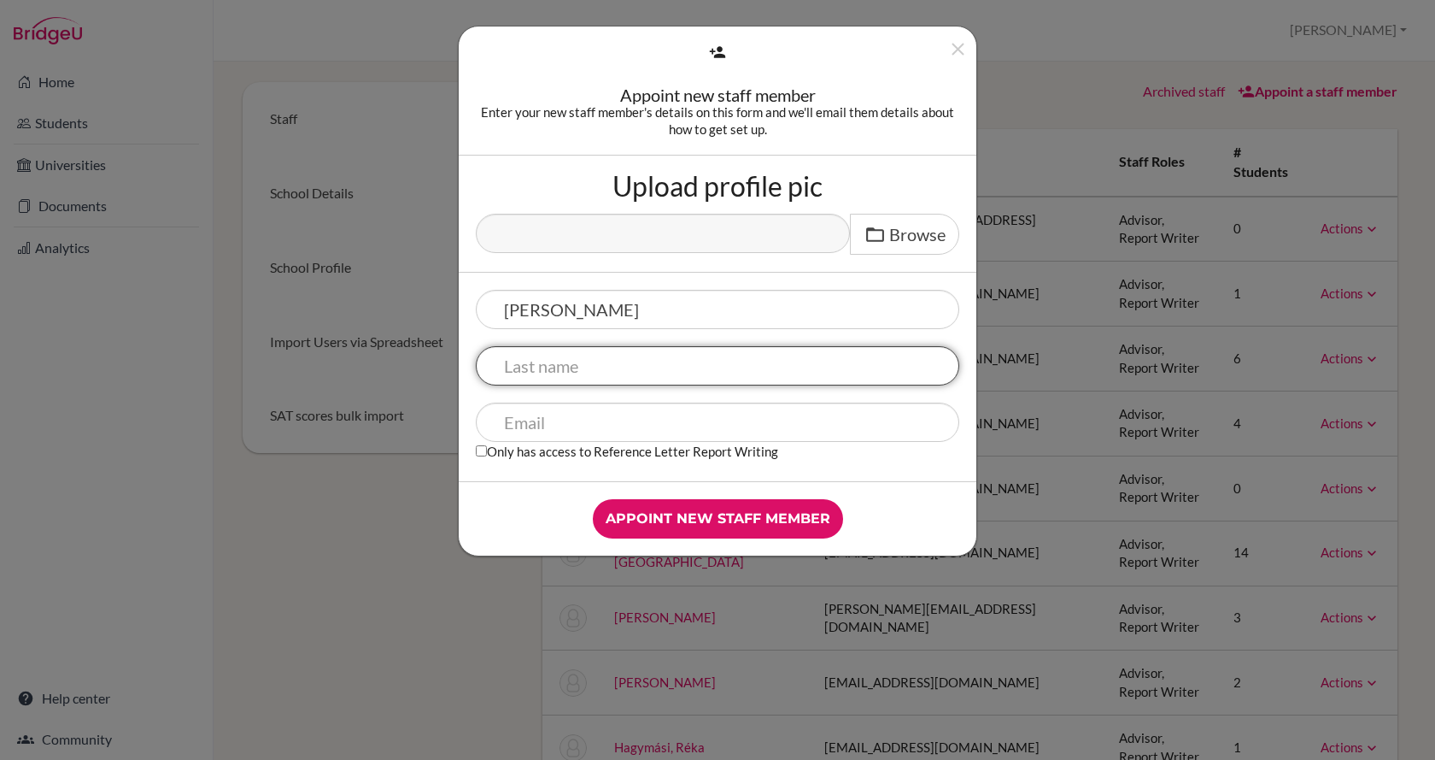
click at [543, 377] on input "text" at bounding box center [718, 365] width 484 height 39
type input "Tolmayer"
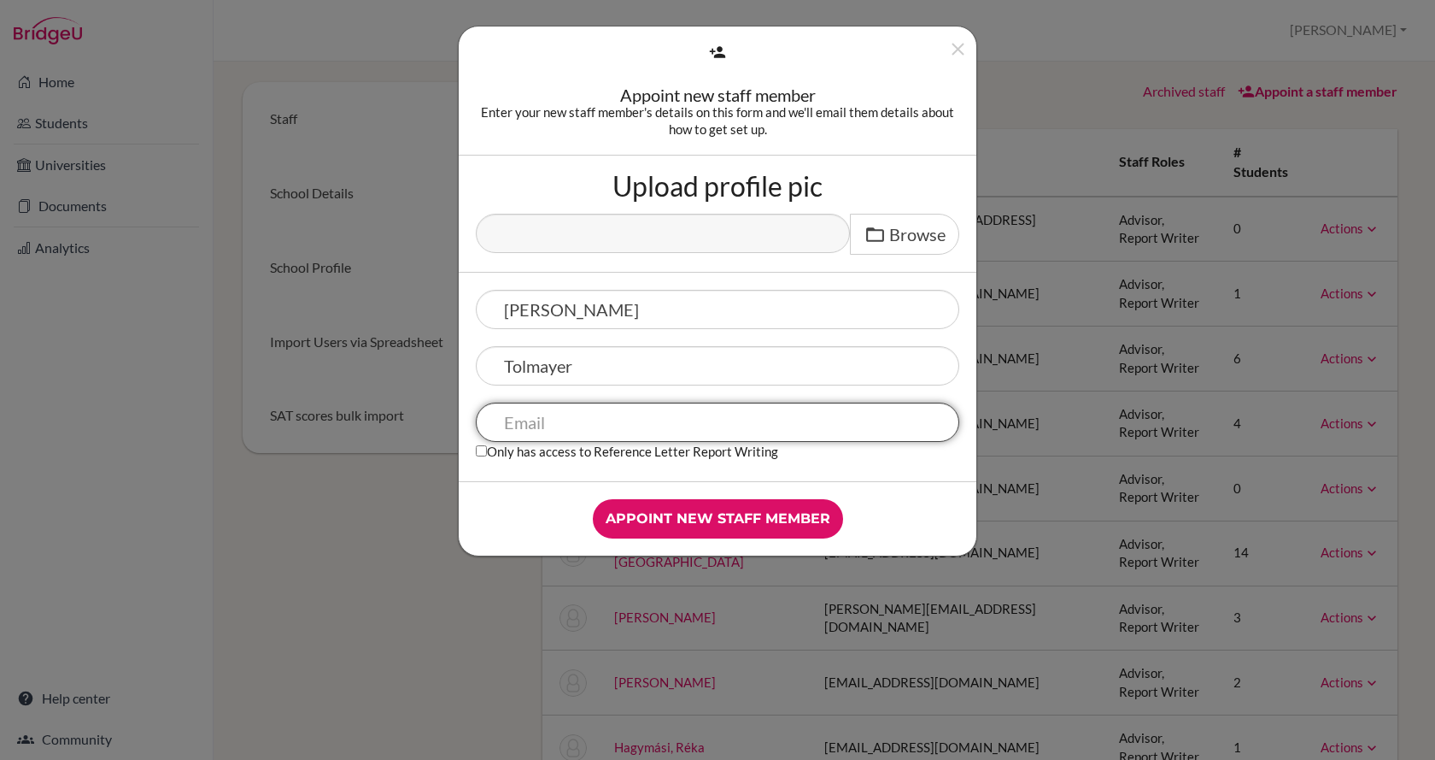
click at [551, 414] on input "text" at bounding box center [718, 421] width 484 height 39
paste input "anna.tolmayer95@gmail.com"
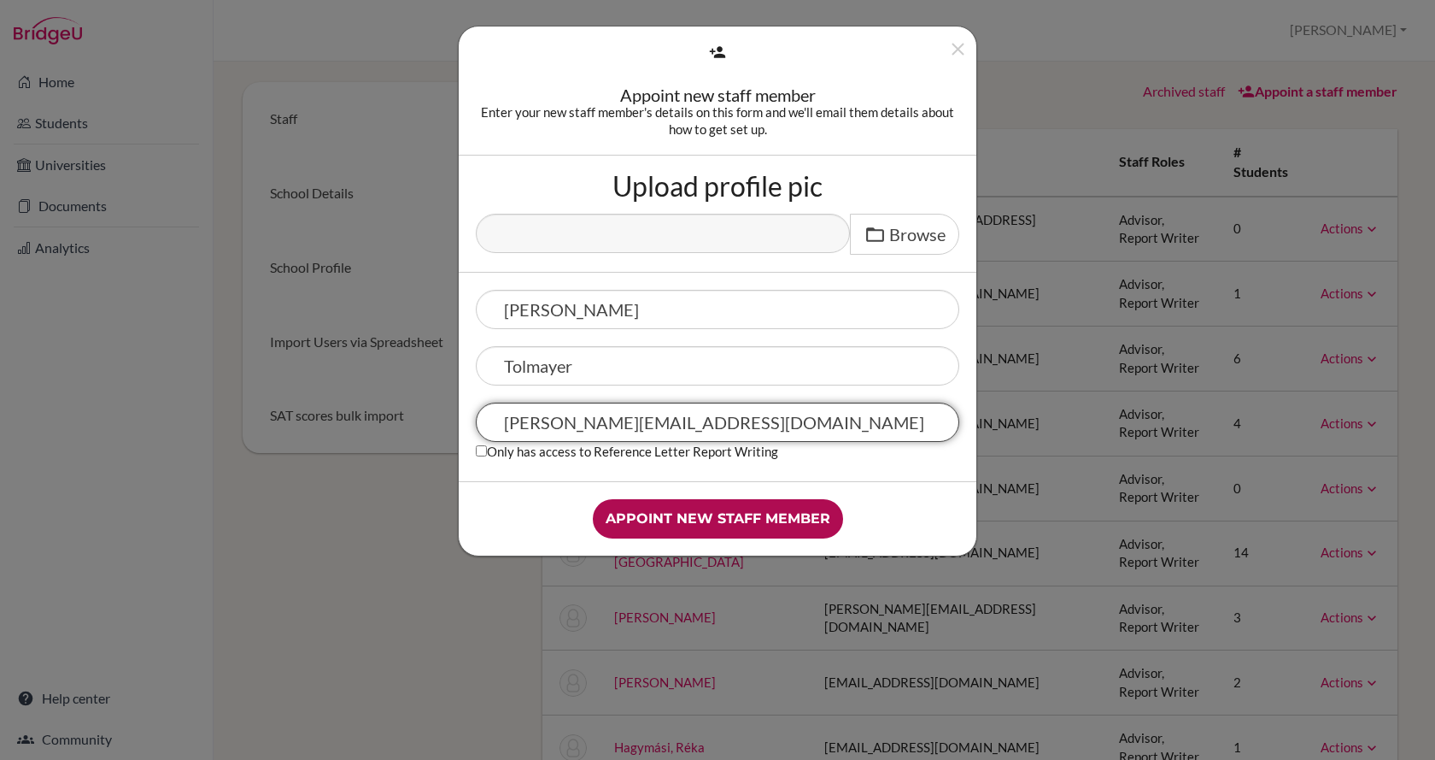
type input "anna.tolmayer95@gmail.com"
click at [681, 526] on input "Appoint new staff member" at bounding box center [718, 518] width 250 height 39
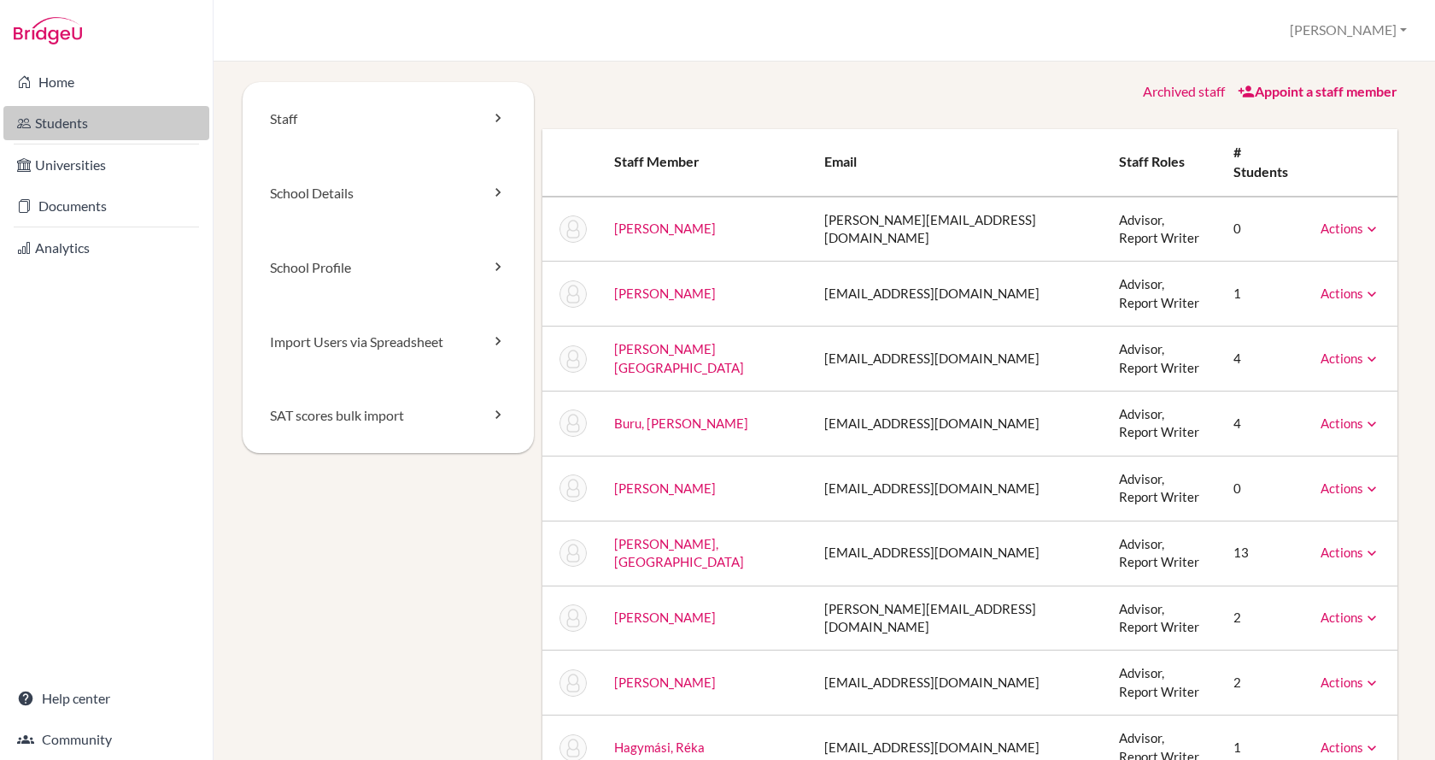
click at [89, 122] on link "Students" at bounding box center [106, 123] width 206 height 34
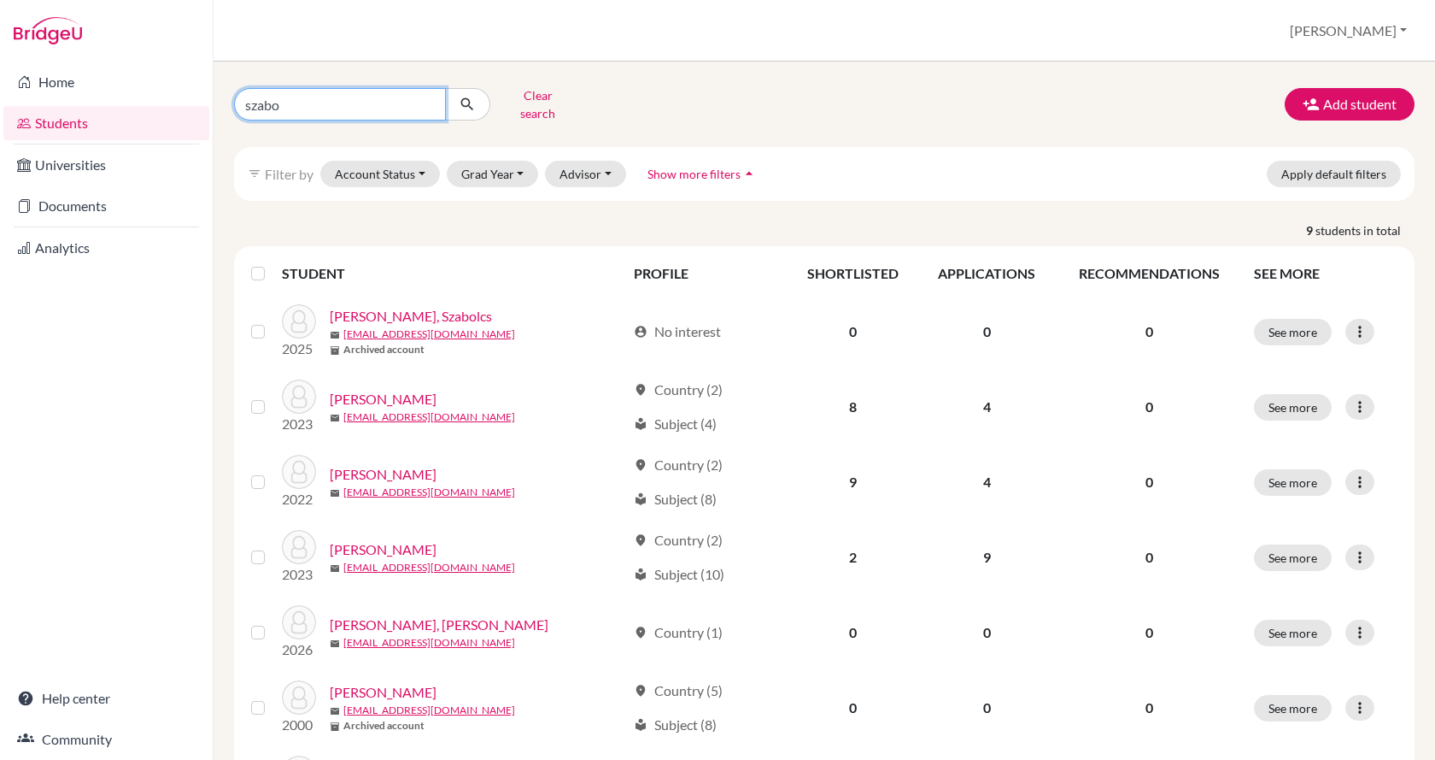
click at [395, 92] on input "szabo" at bounding box center [340, 104] width 212 height 32
type input "s"
type input "katzer"
click button "submit" at bounding box center [467, 104] width 45 height 32
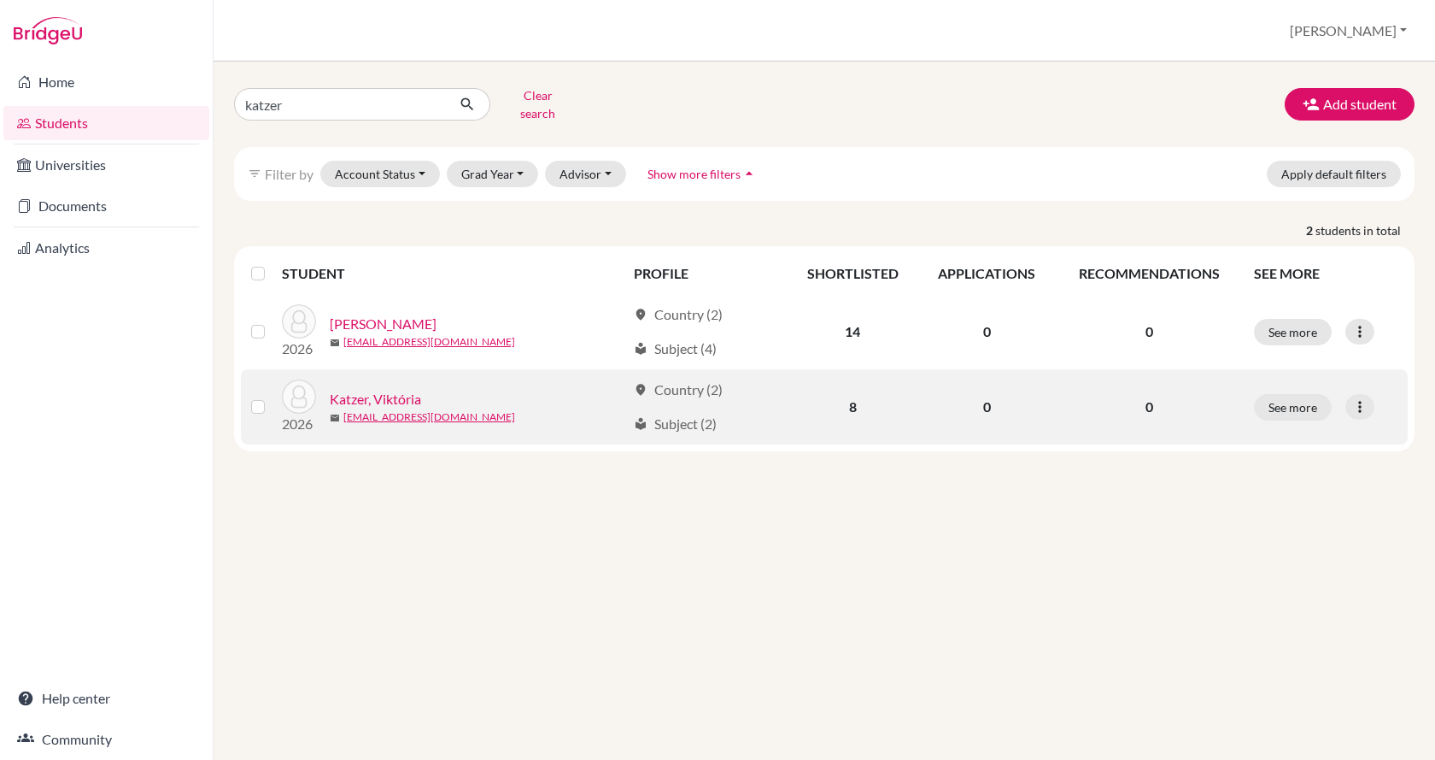
click at [365, 390] on link "Katzer, Viktória" at bounding box center [375, 399] width 91 height 21
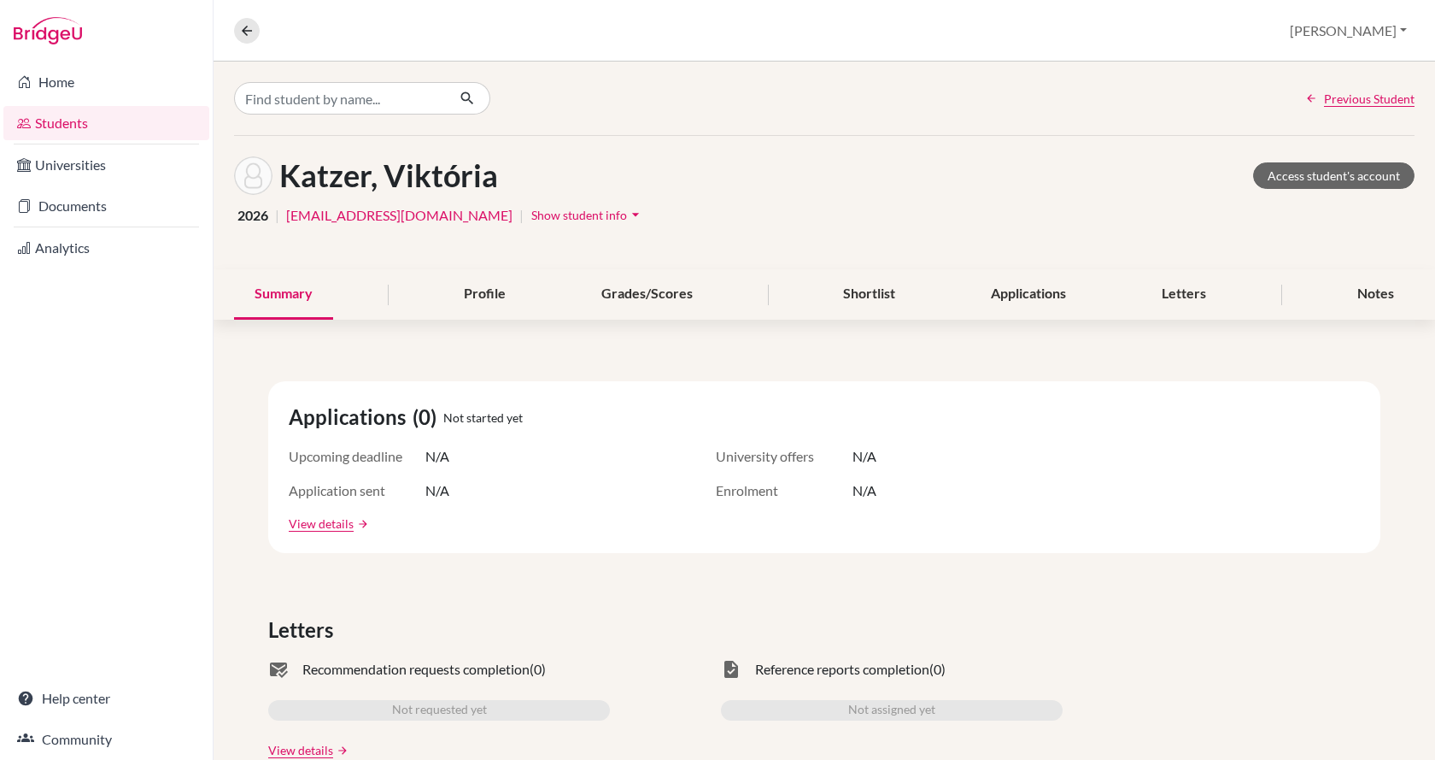
click at [531, 214] on span "Show student info" at bounding box center [579, 215] width 96 height 15
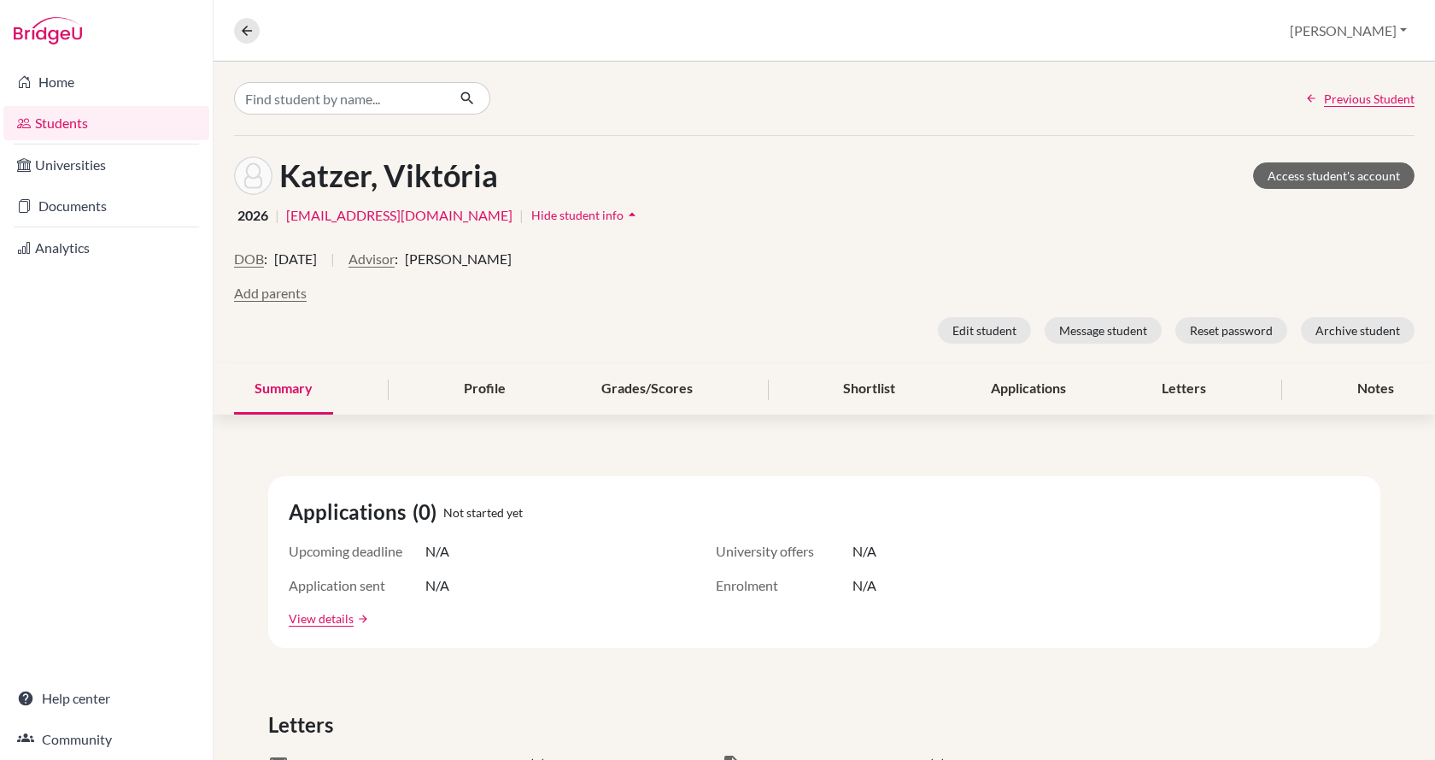
click at [455, 261] on span "[PERSON_NAME]" at bounding box center [458, 259] width 107 height 21
click at [395, 261] on button "Advisor" at bounding box center [372, 259] width 46 height 21
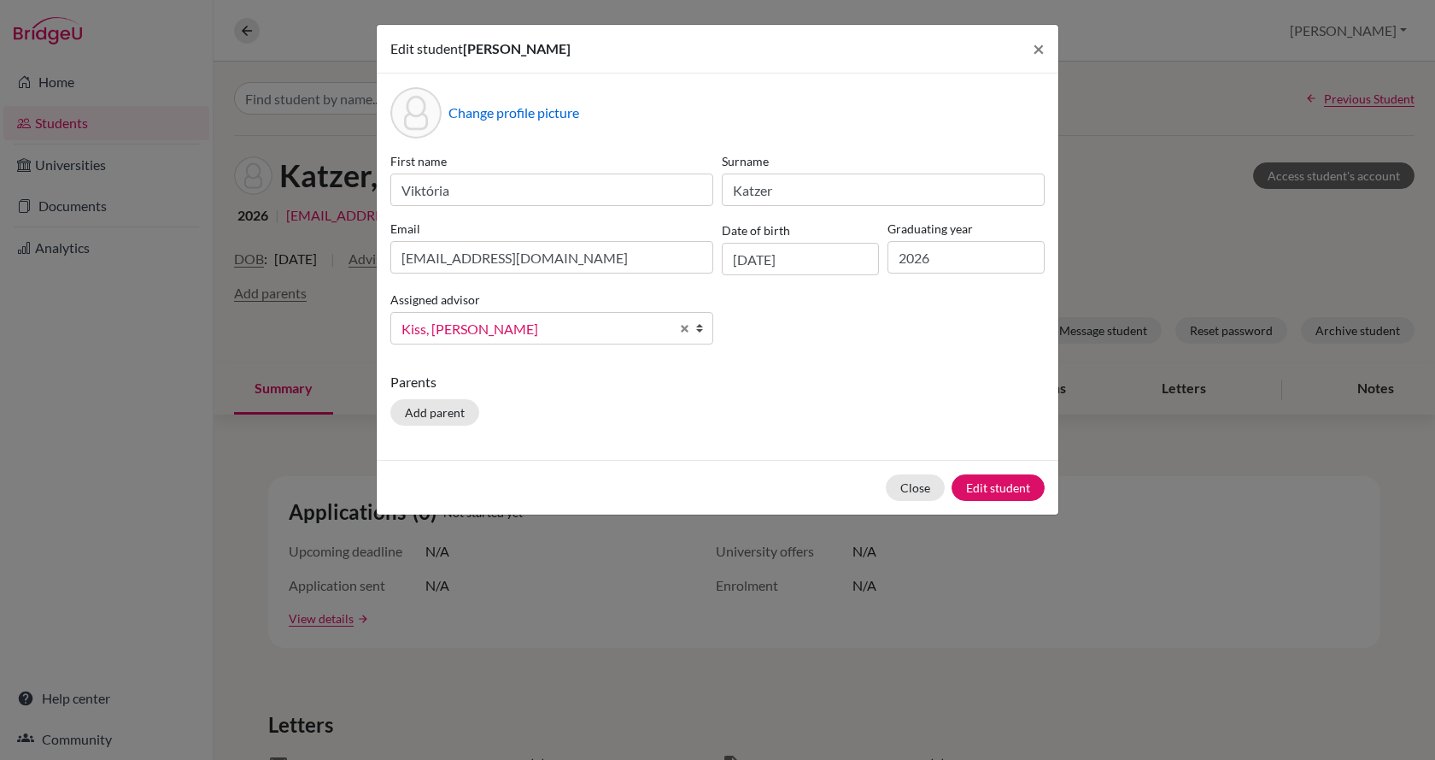
scroll to position [73, 0]
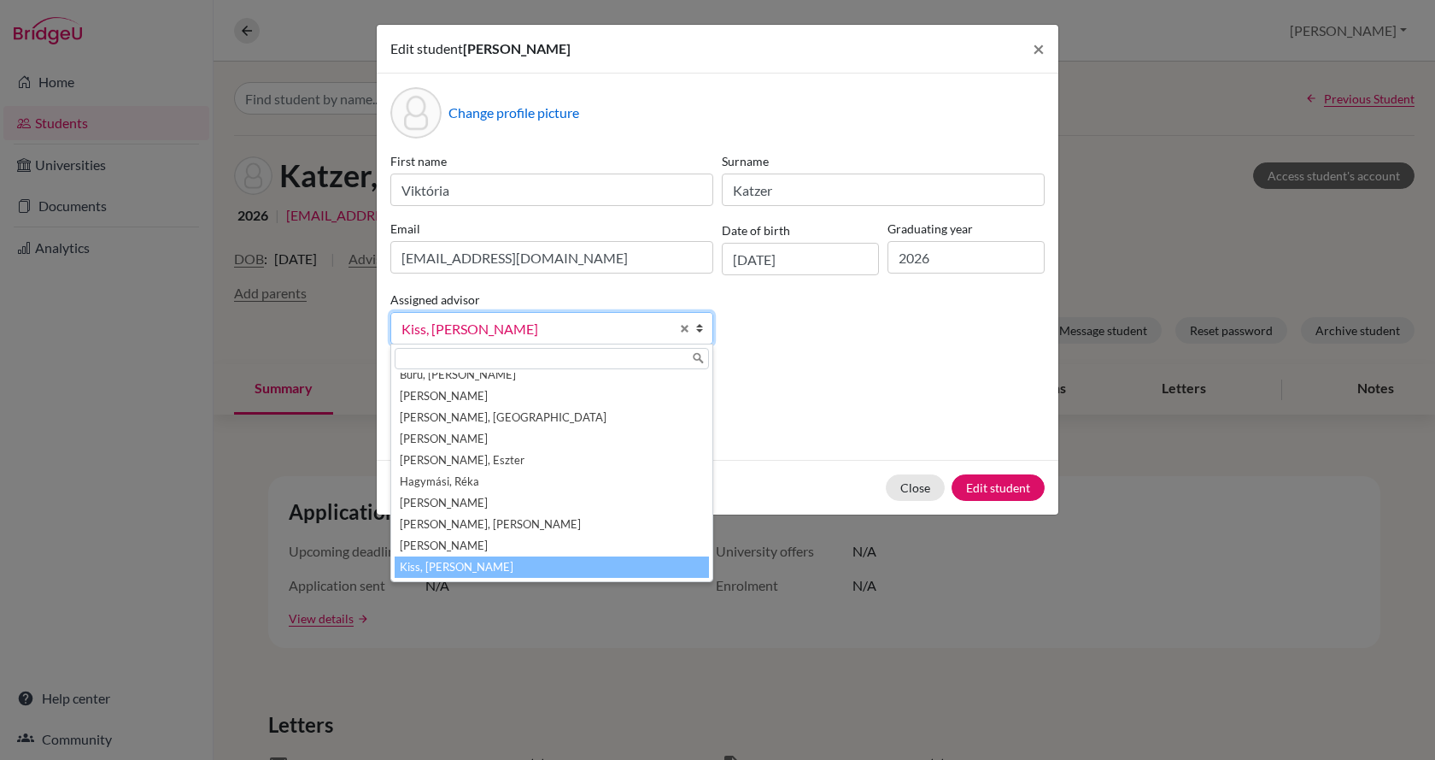
click at [479, 322] on span "Kiss, [PERSON_NAME]" at bounding box center [536, 329] width 268 height 22
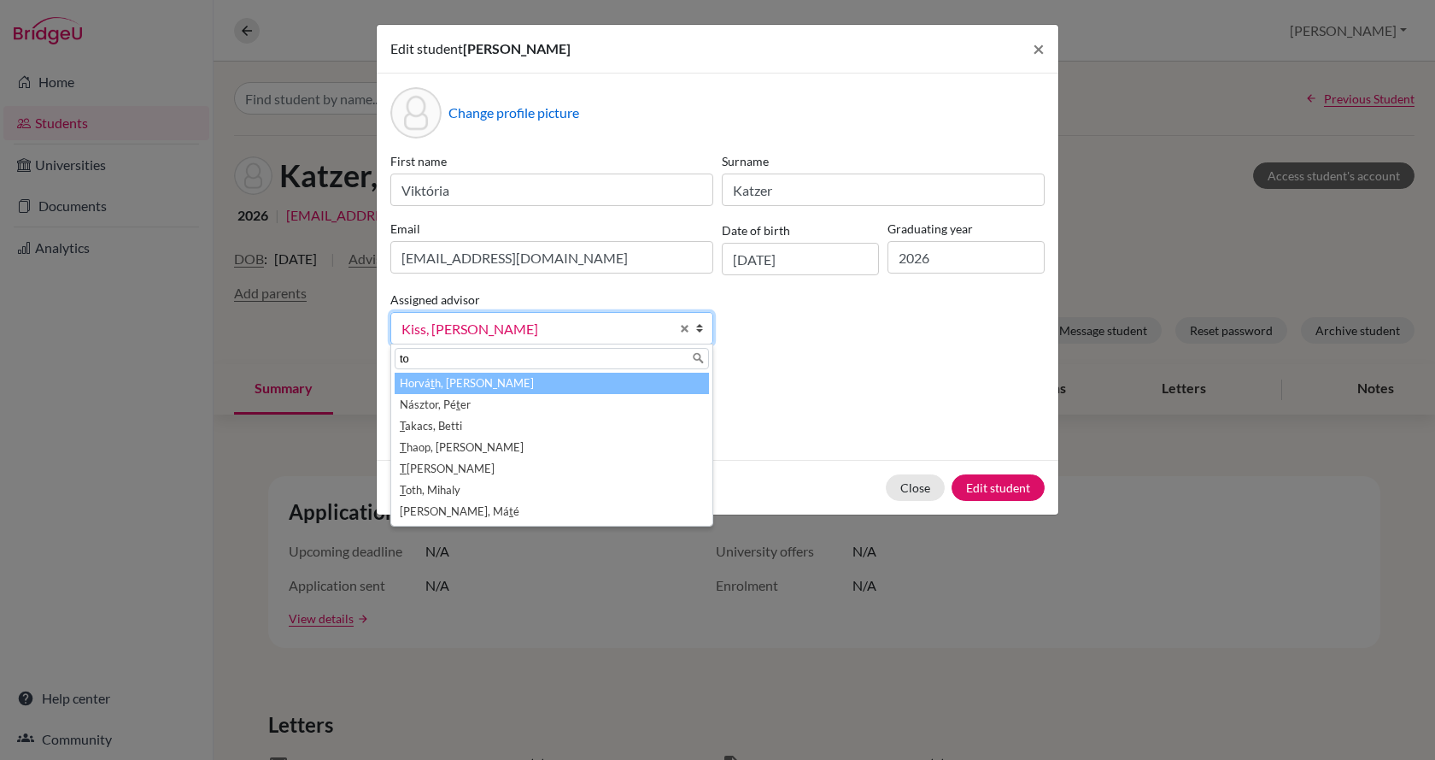
scroll to position [0, 0]
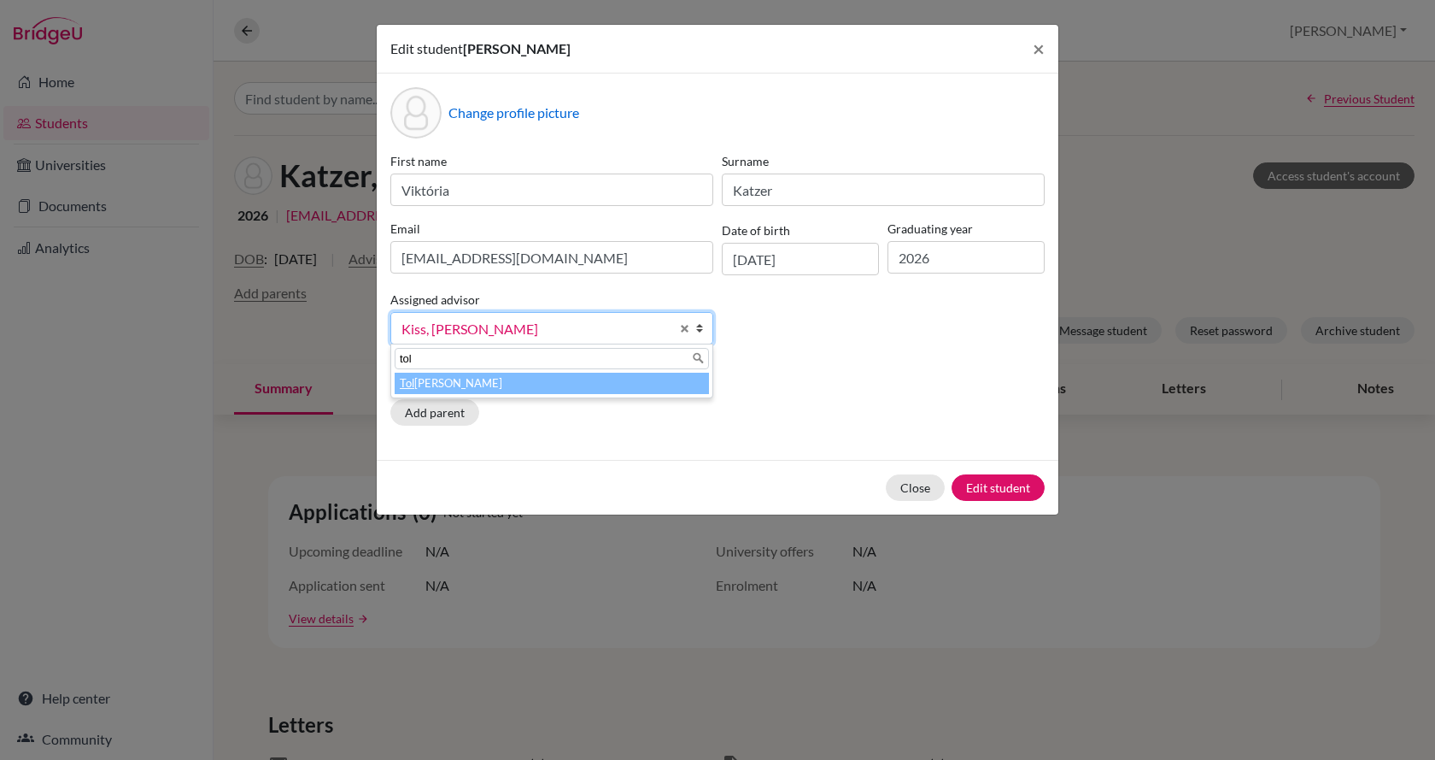
type input "tol"
click at [484, 384] on li "[PERSON_NAME]" at bounding box center [552, 383] width 314 height 21
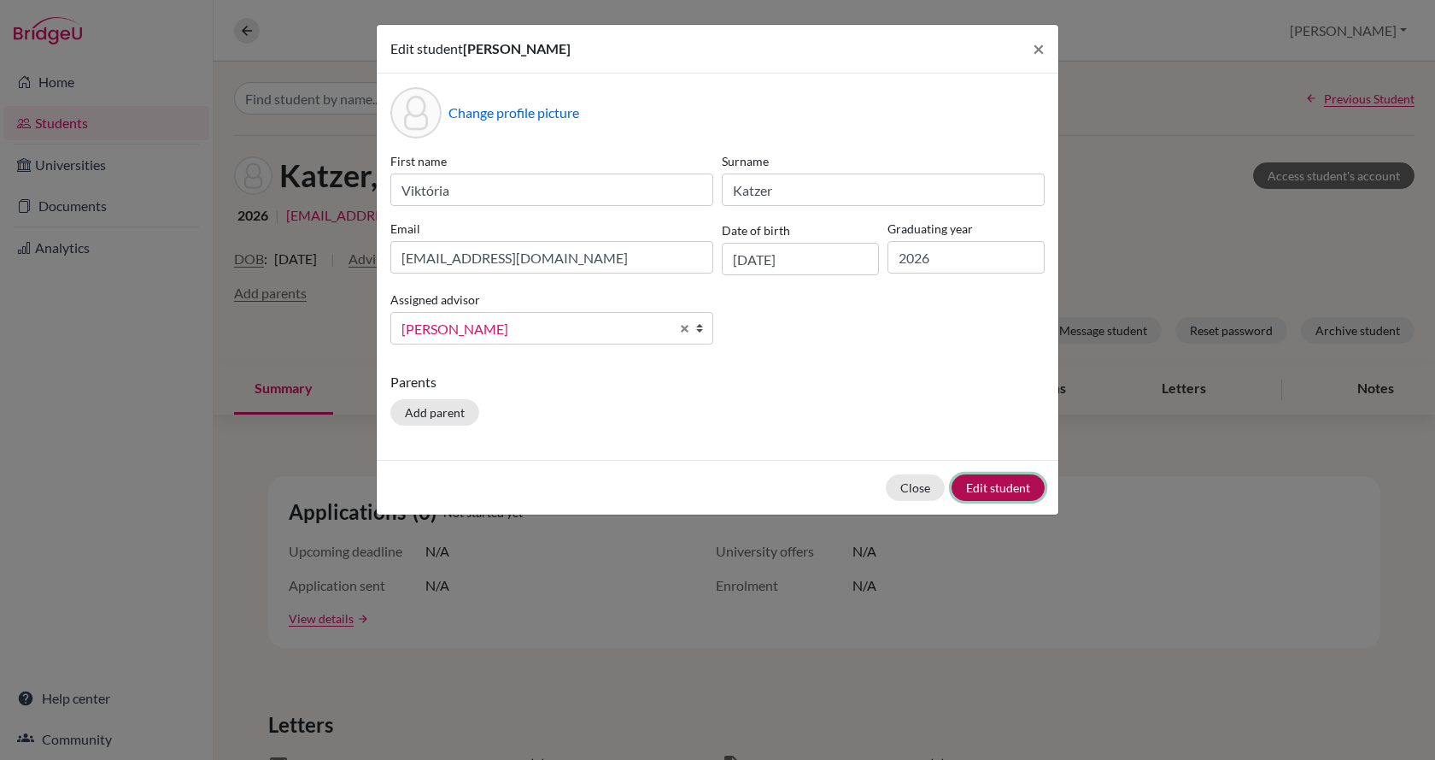
click at [994, 490] on button "Edit student" at bounding box center [998, 487] width 93 height 26
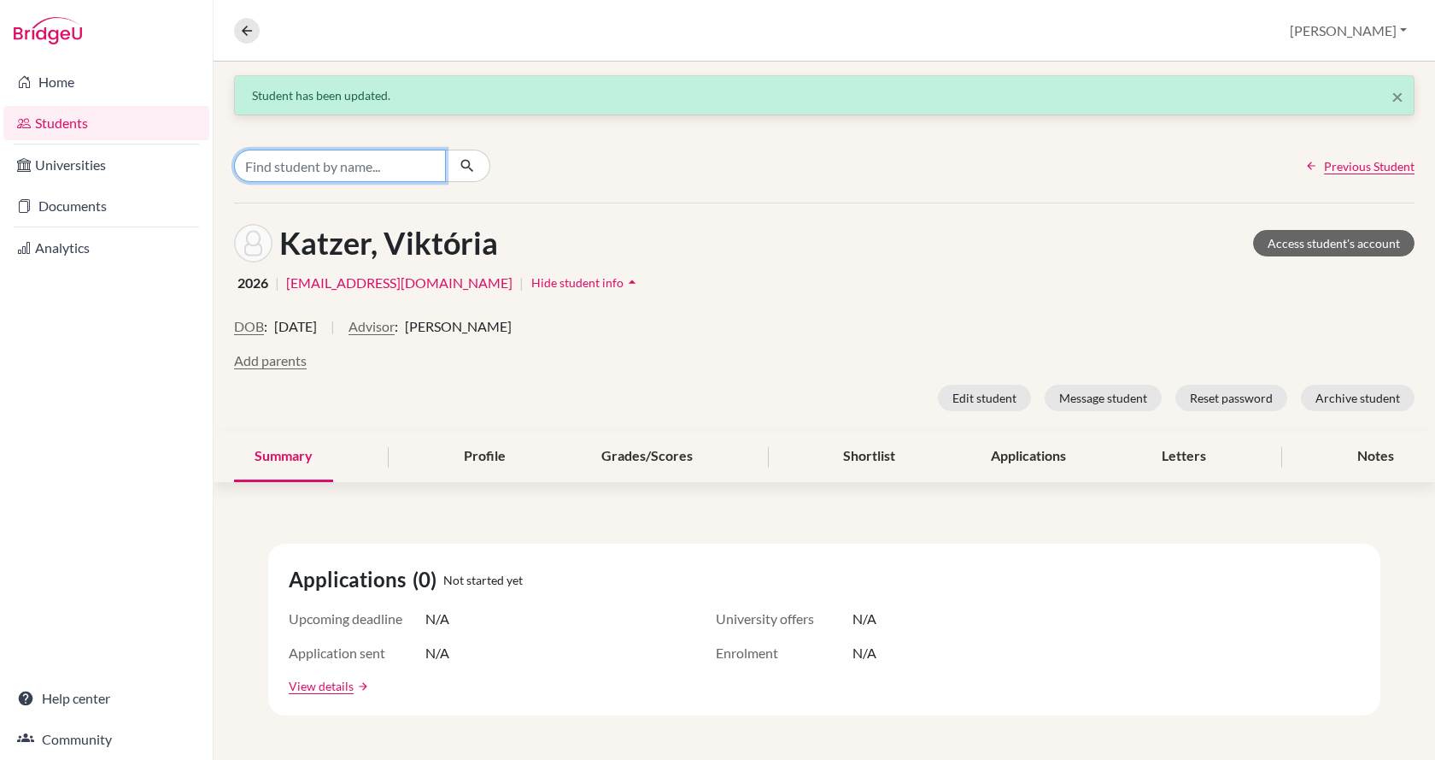
click at [390, 163] on input "Find student by name..." at bounding box center [340, 166] width 212 height 32
click at [320, 166] on input "Find student by name..." at bounding box center [340, 166] width 212 height 32
type input "galacz"
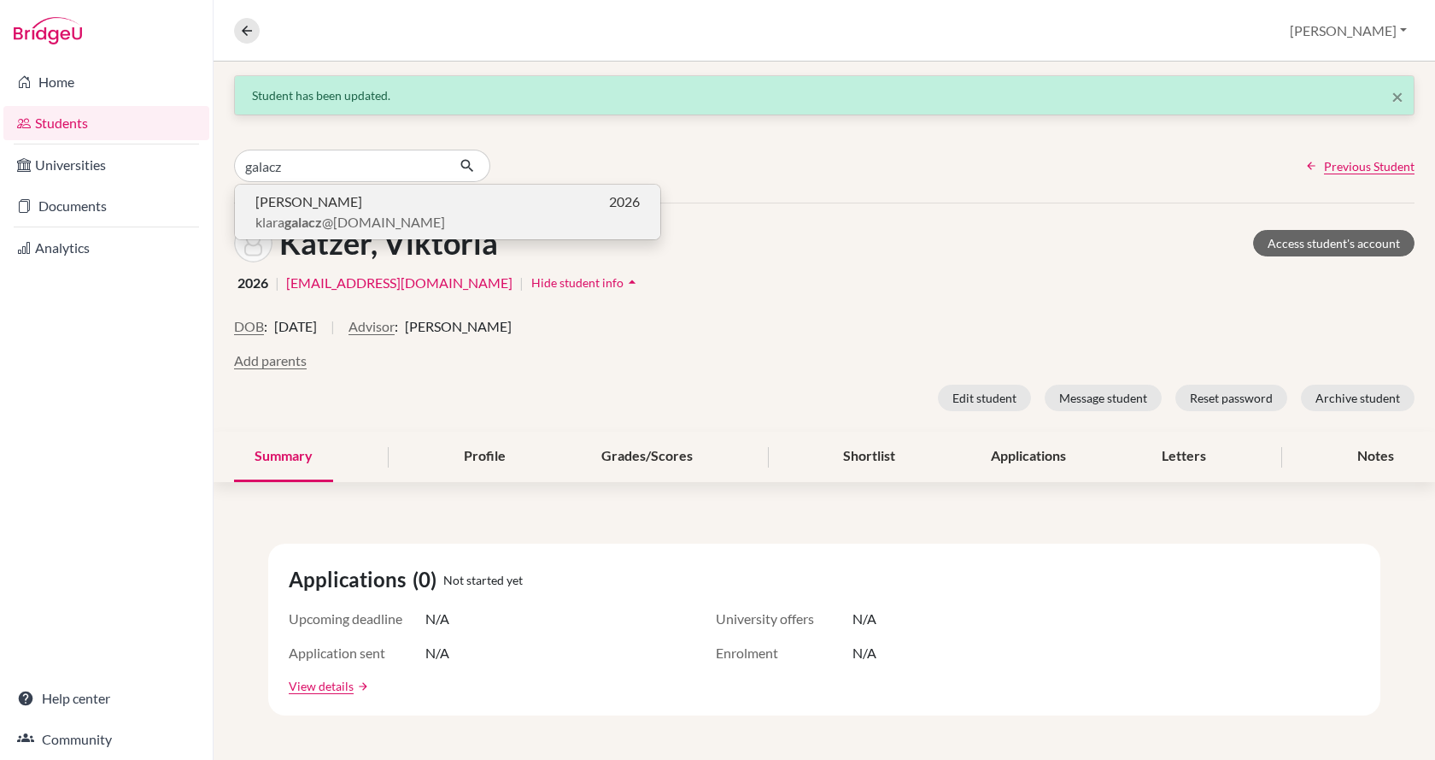
click at [320, 214] on b "galacz" at bounding box center [304, 222] width 38 height 16
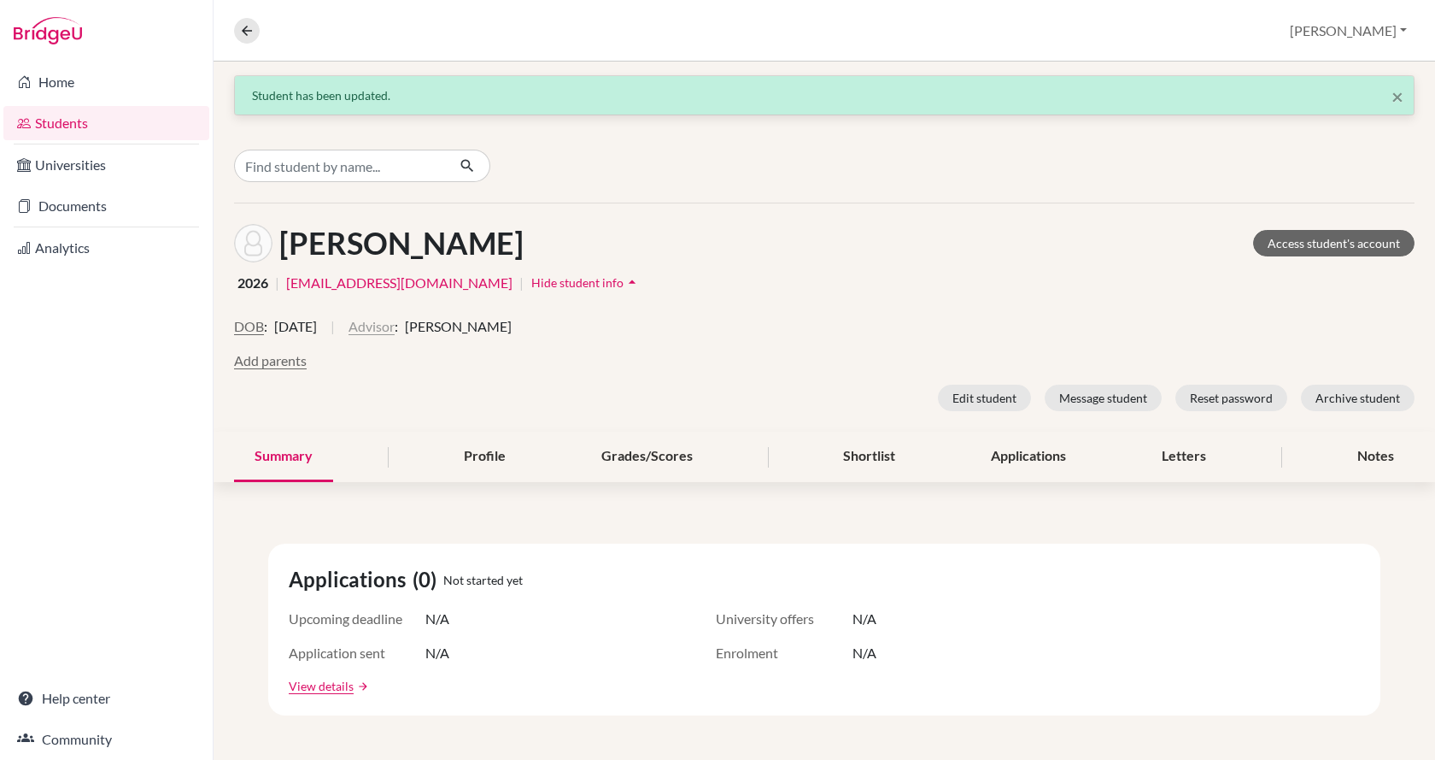
click at [395, 335] on button "Advisor" at bounding box center [372, 326] width 46 height 21
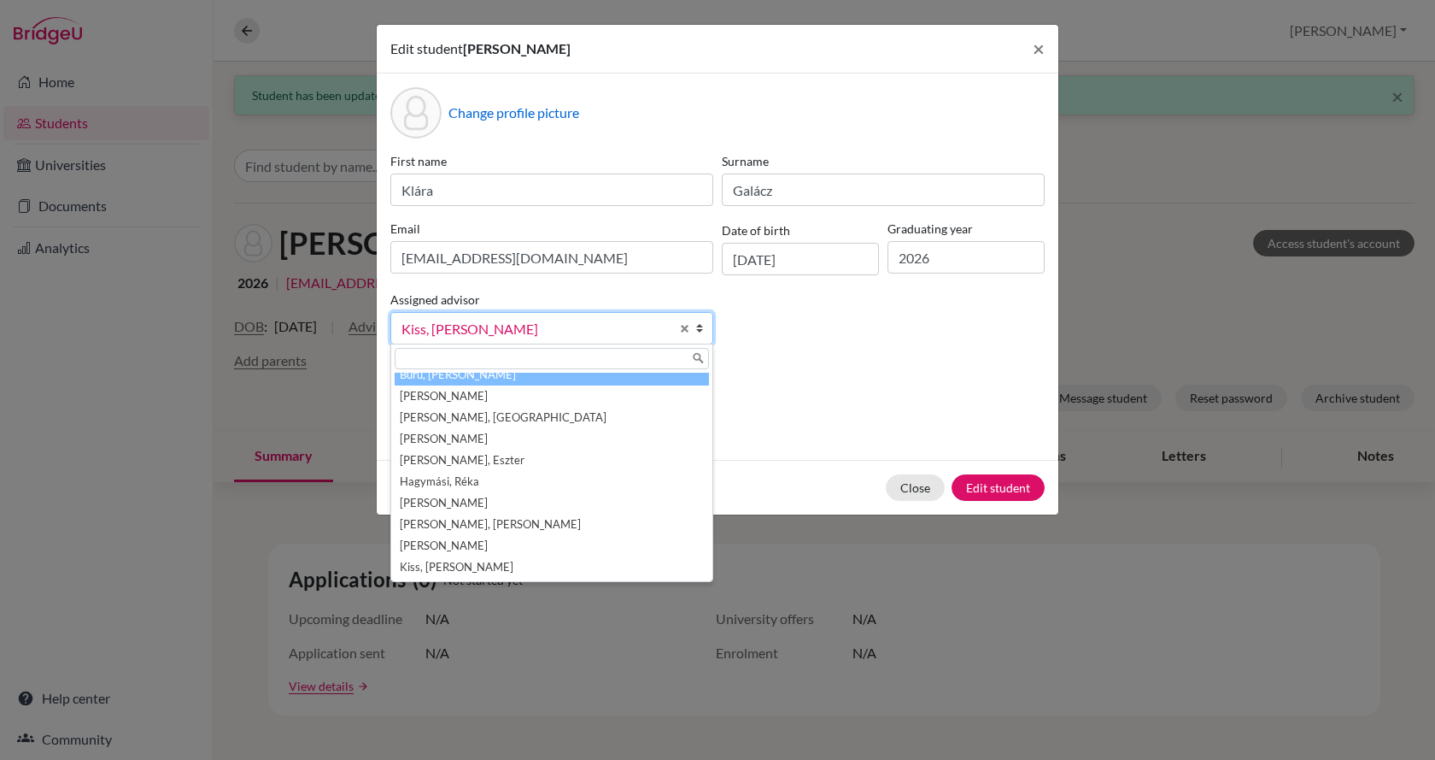
scroll to position [64, 0]
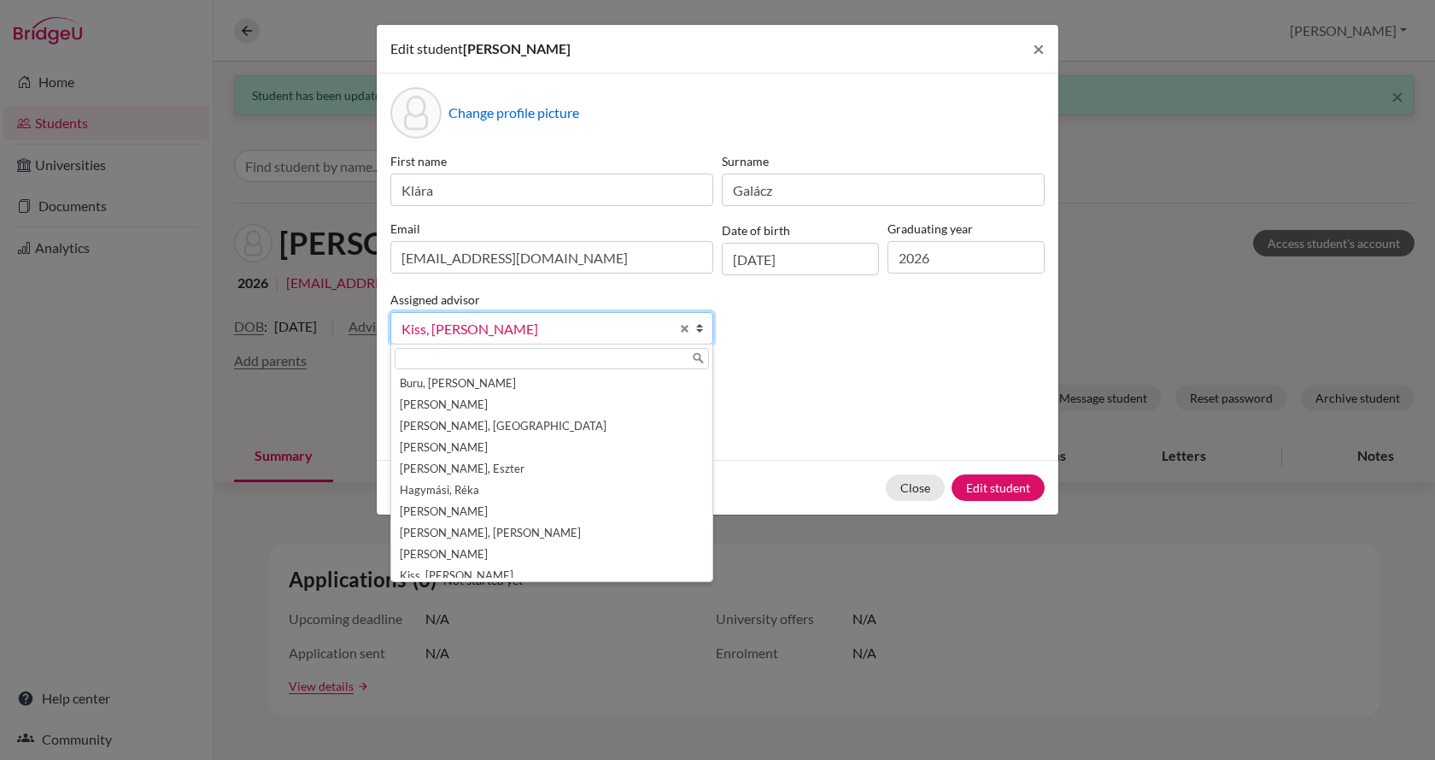
click at [455, 354] on input "text" at bounding box center [552, 358] width 314 height 21
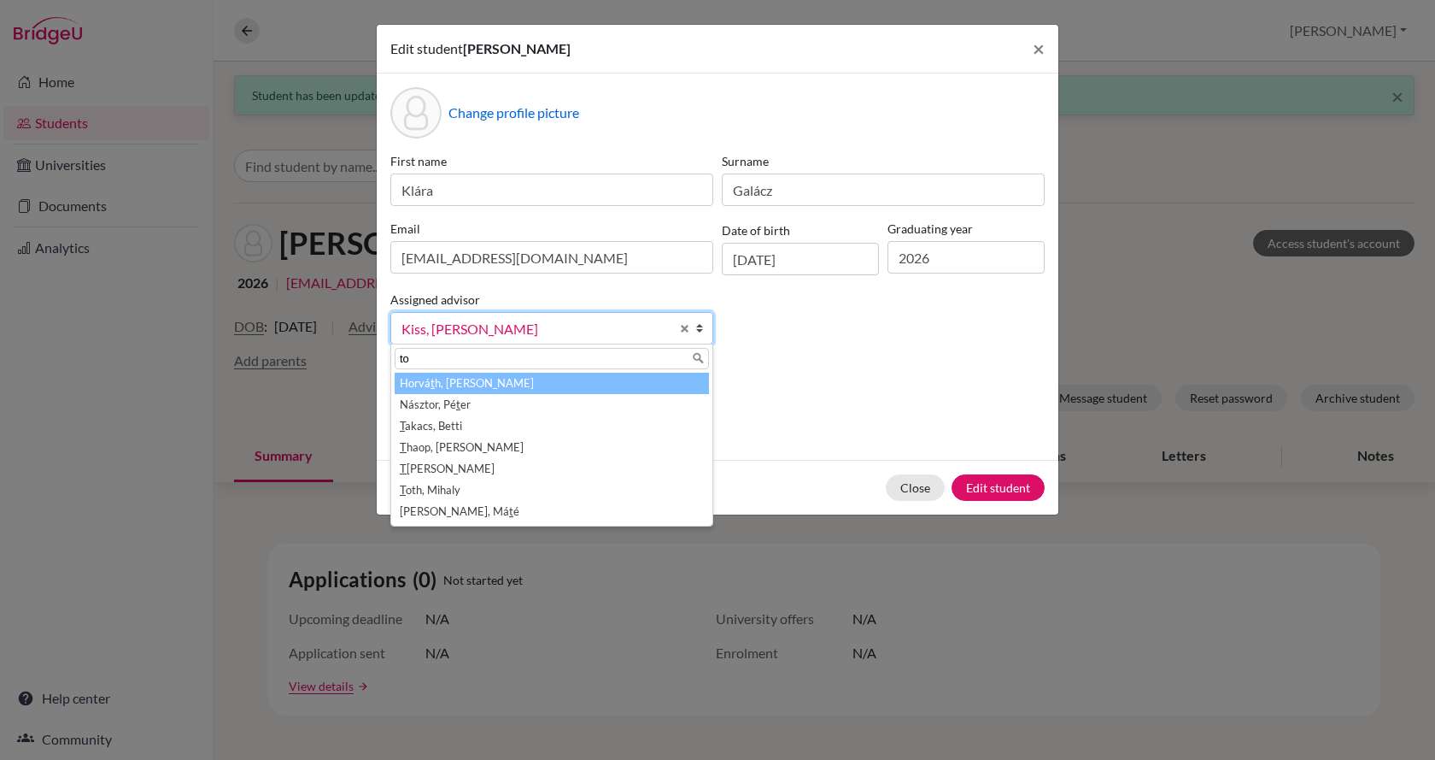
scroll to position [0, 0]
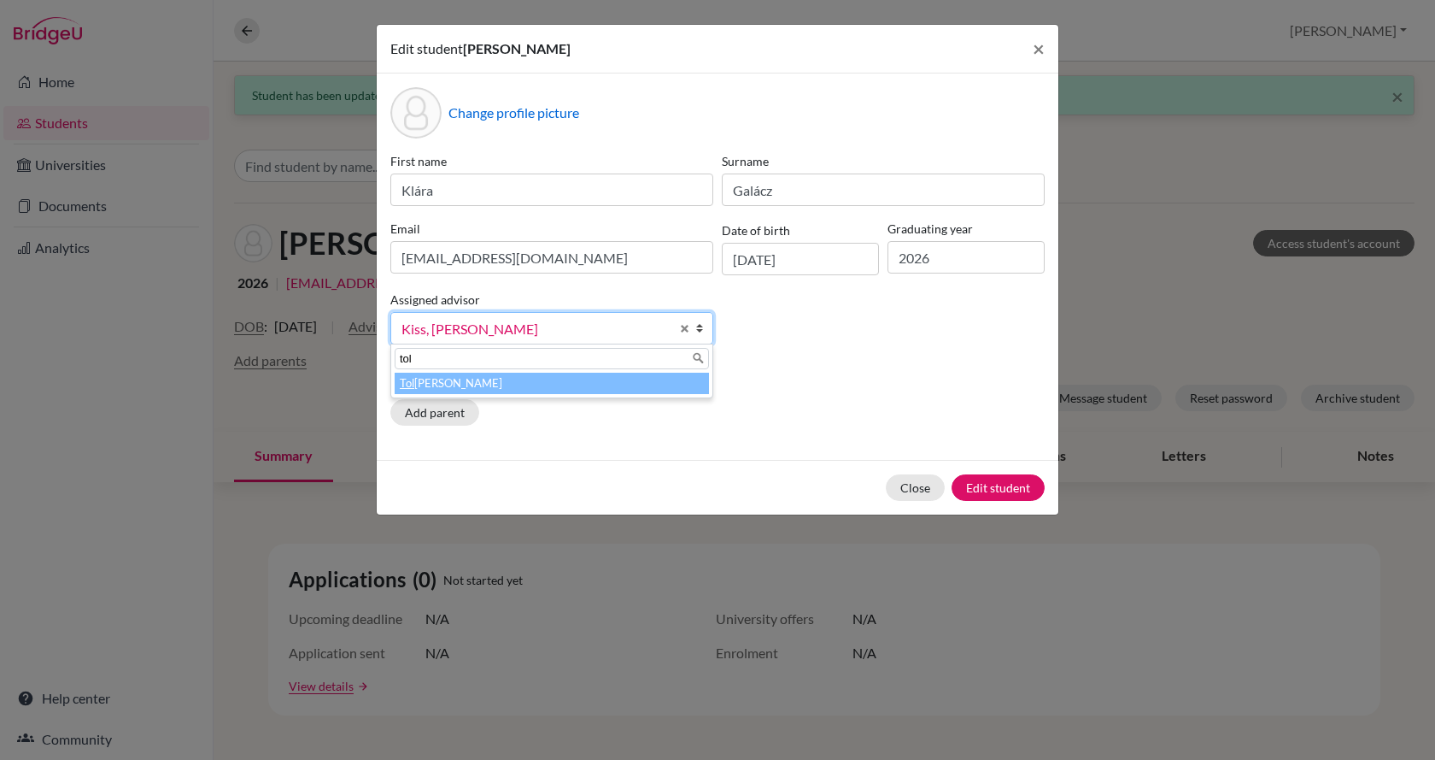
type input "tol"
click at [458, 384] on li "[PERSON_NAME]" at bounding box center [552, 383] width 314 height 21
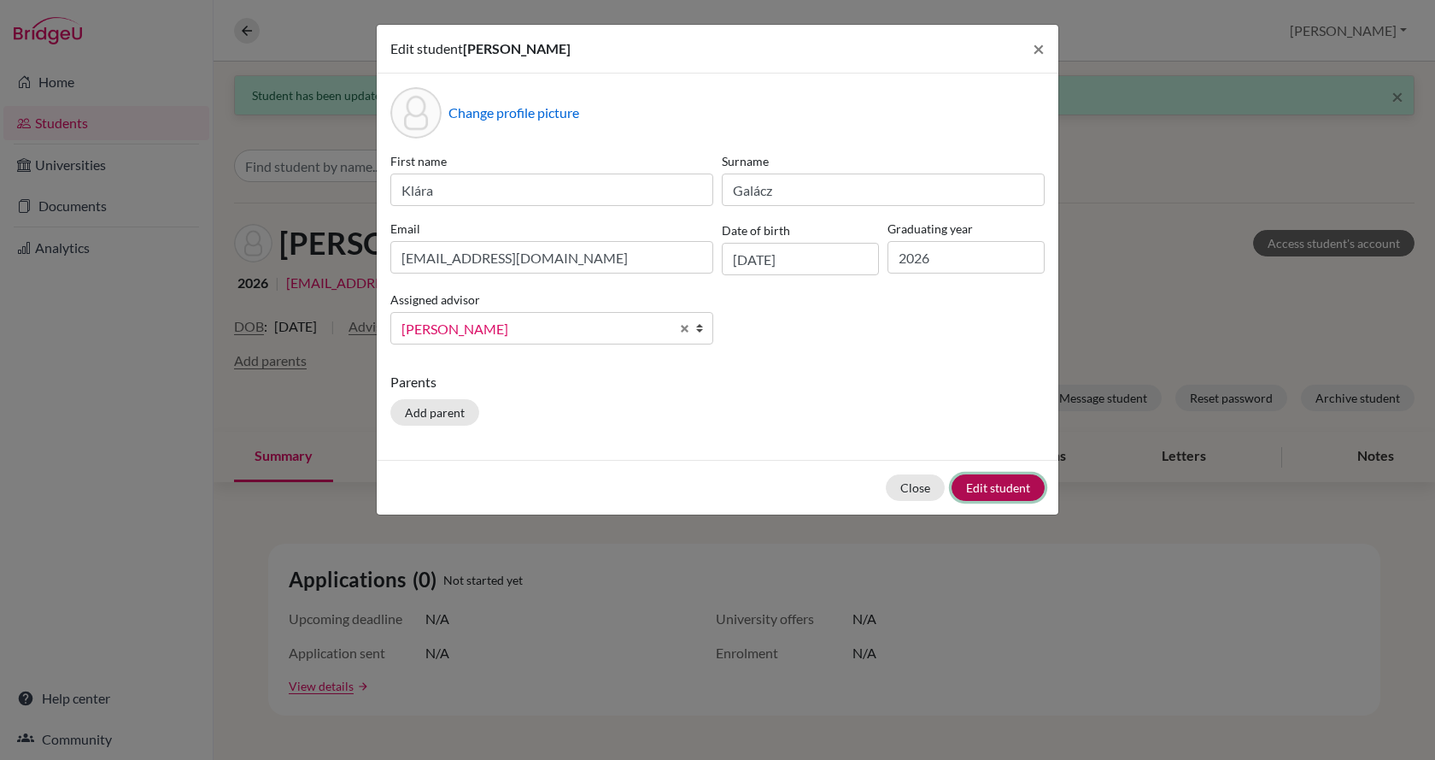
click at [1012, 490] on button "Edit student" at bounding box center [998, 487] width 93 height 26
